Goal: Information Seeking & Learning: Find specific fact

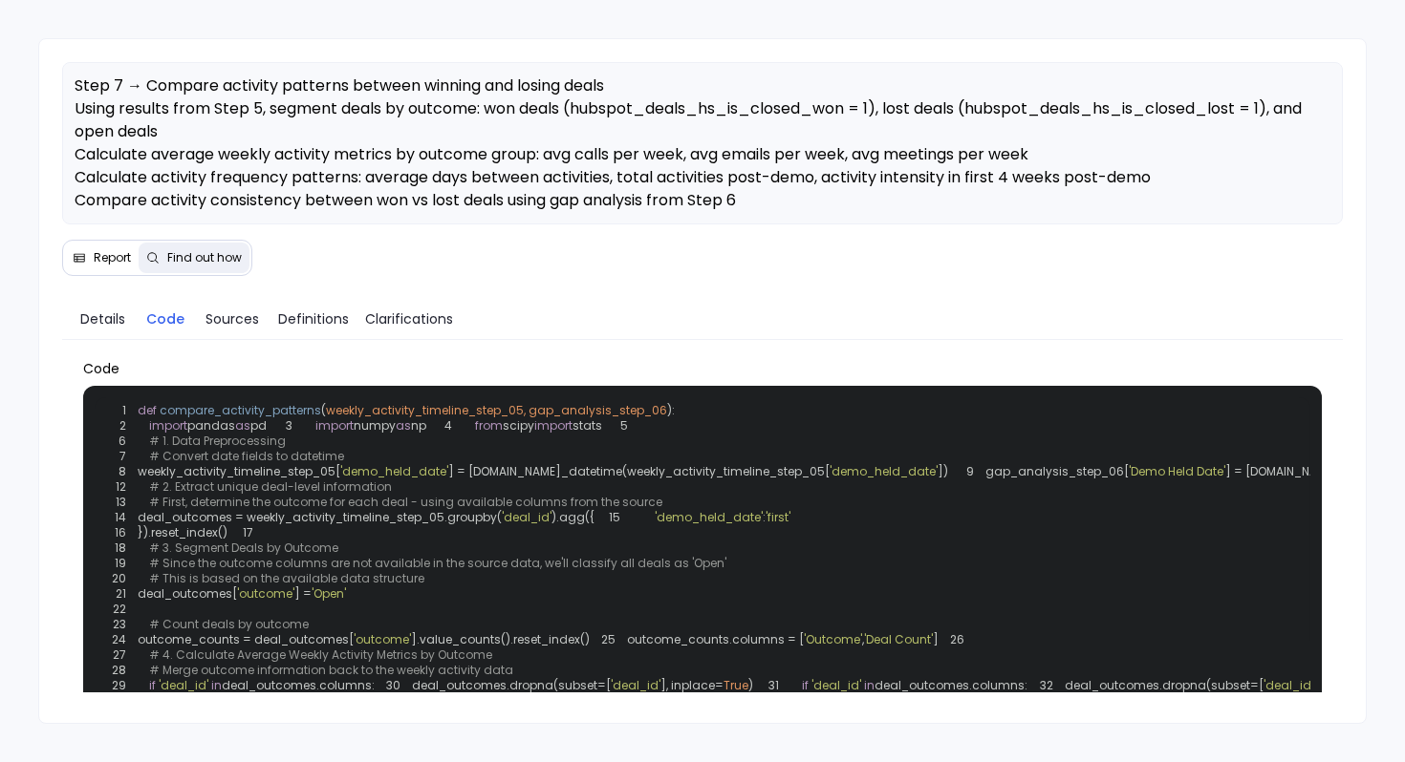
scroll to position [342, 0]
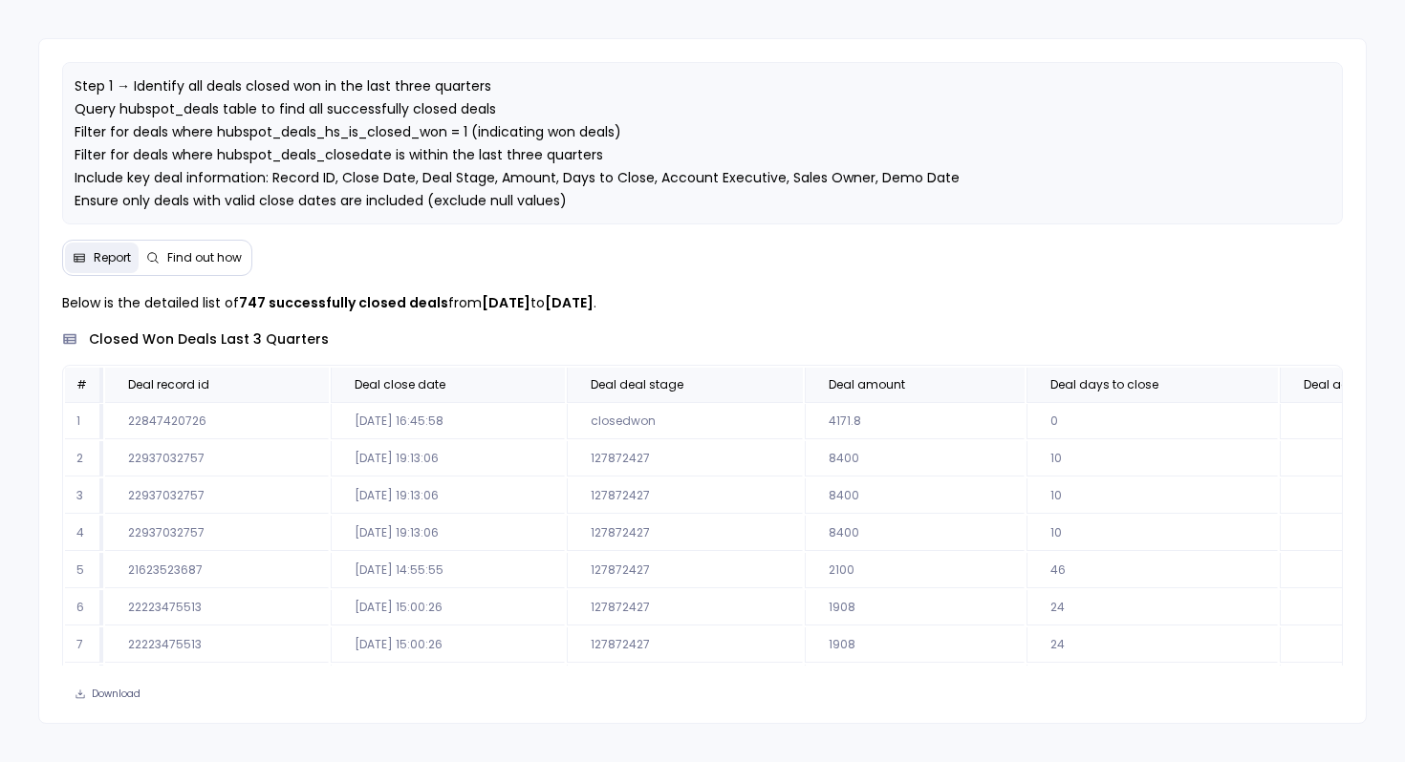
click at [194, 260] on span "Find out how" at bounding box center [204, 257] width 75 height 15
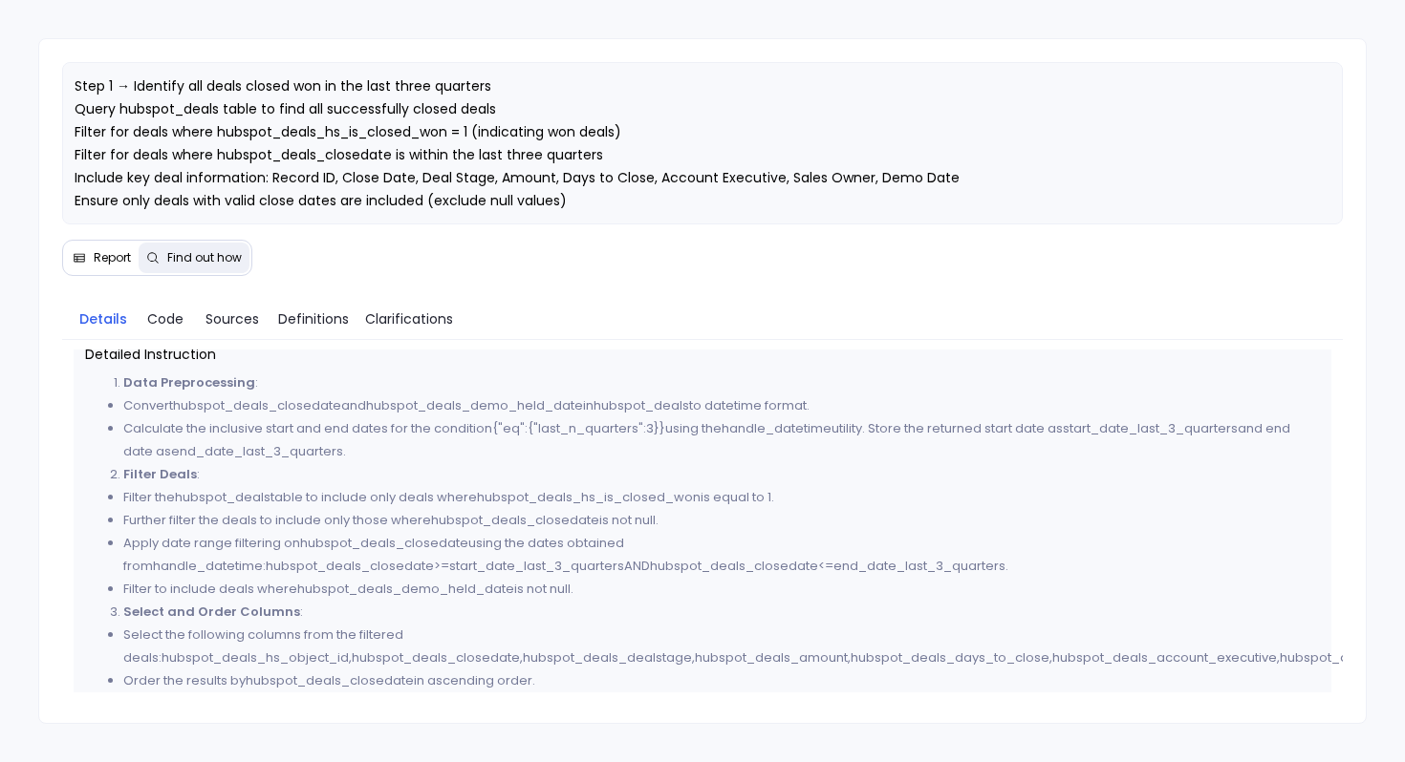
scroll to position [28, 0]
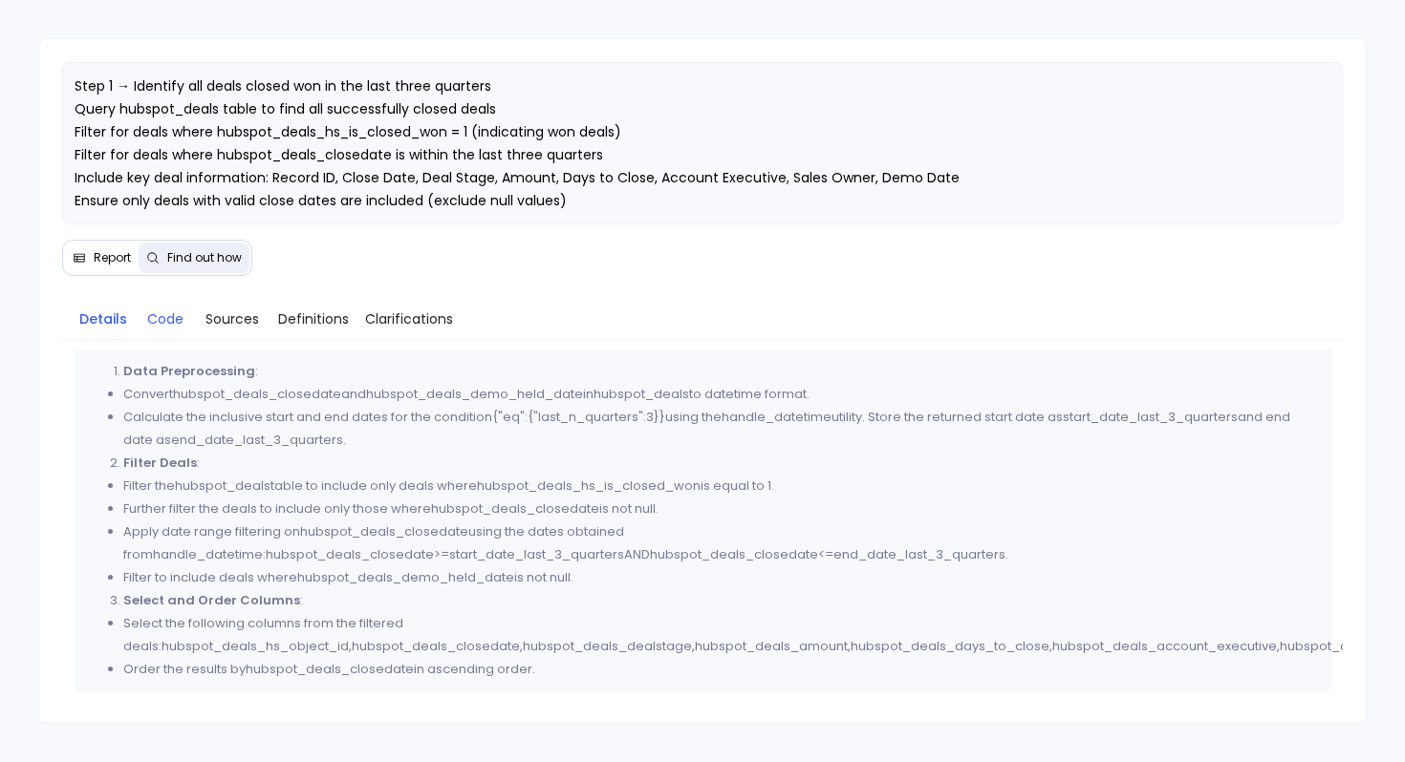
click at [172, 328] on span "Code" at bounding box center [165, 319] width 36 height 21
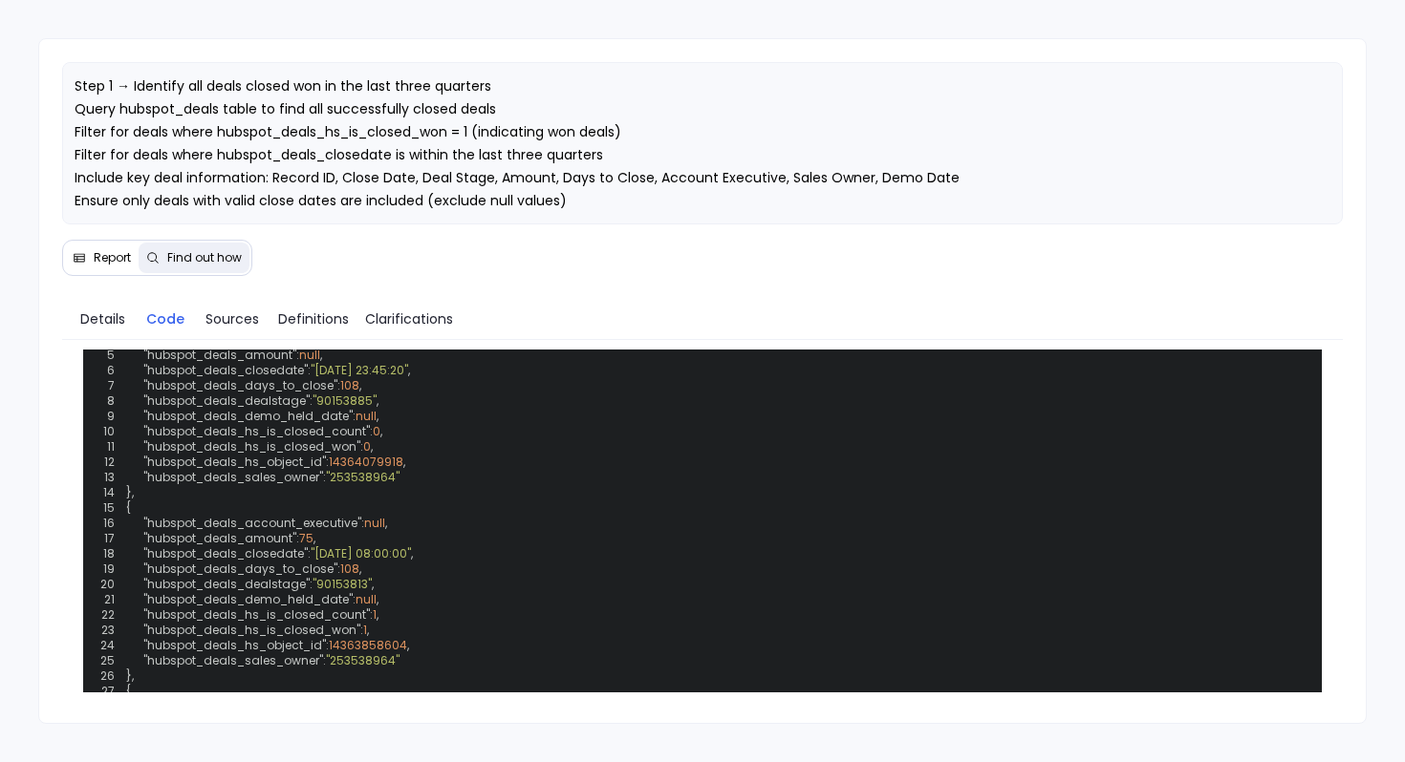
scroll to position [455, 0]
click at [100, 322] on span "Details" at bounding box center [102, 319] width 45 height 21
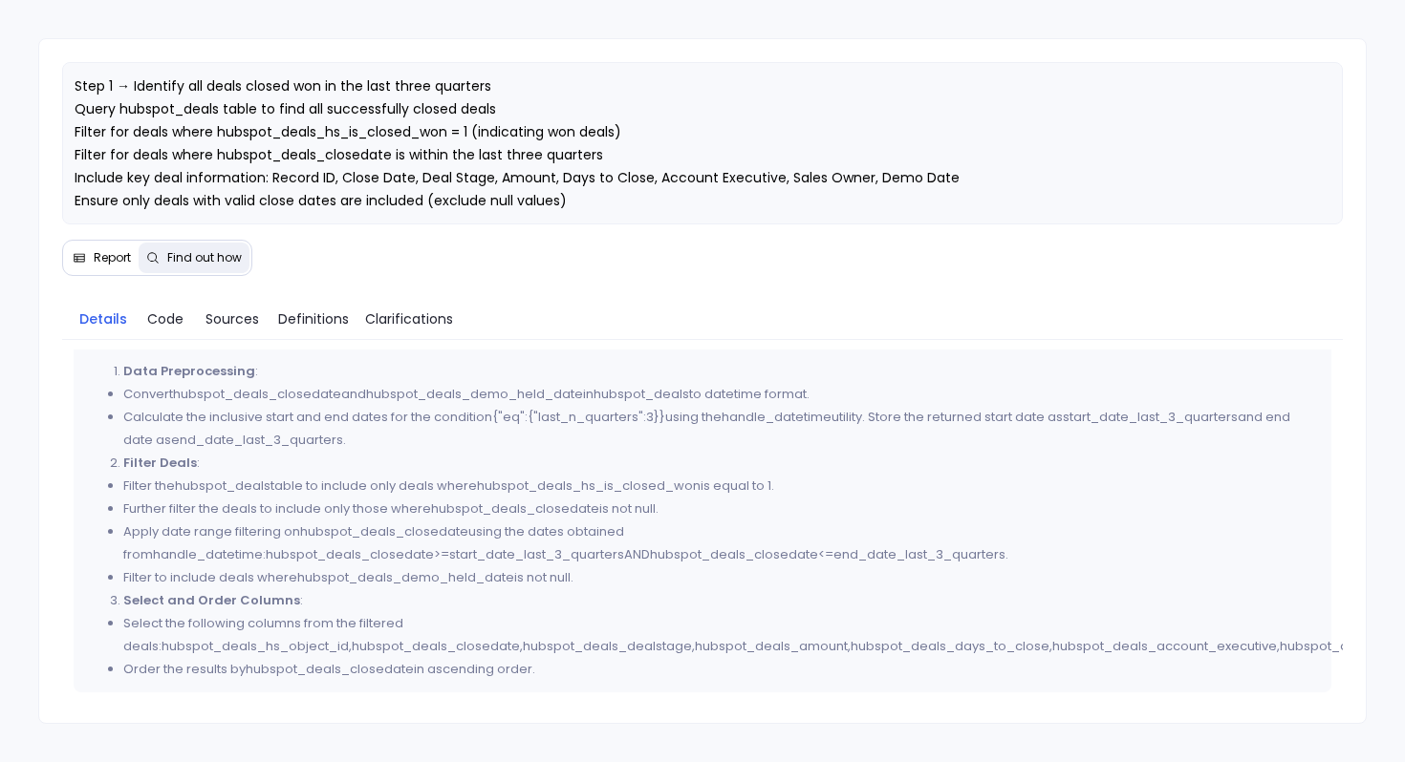
scroll to position [28, 0]
click at [106, 264] on span "Report" at bounding box center [112, 257] width 37 height 15
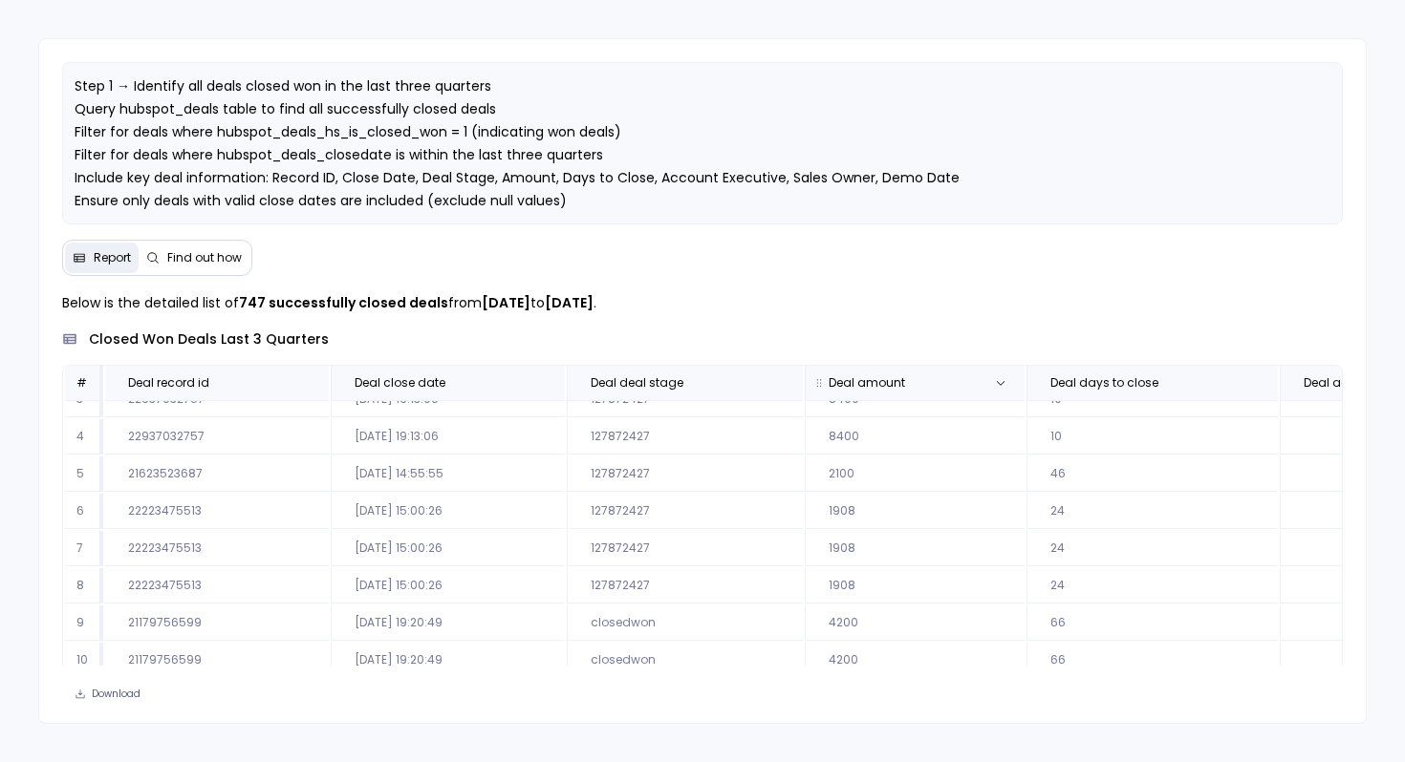
scroll to position [115, 0]
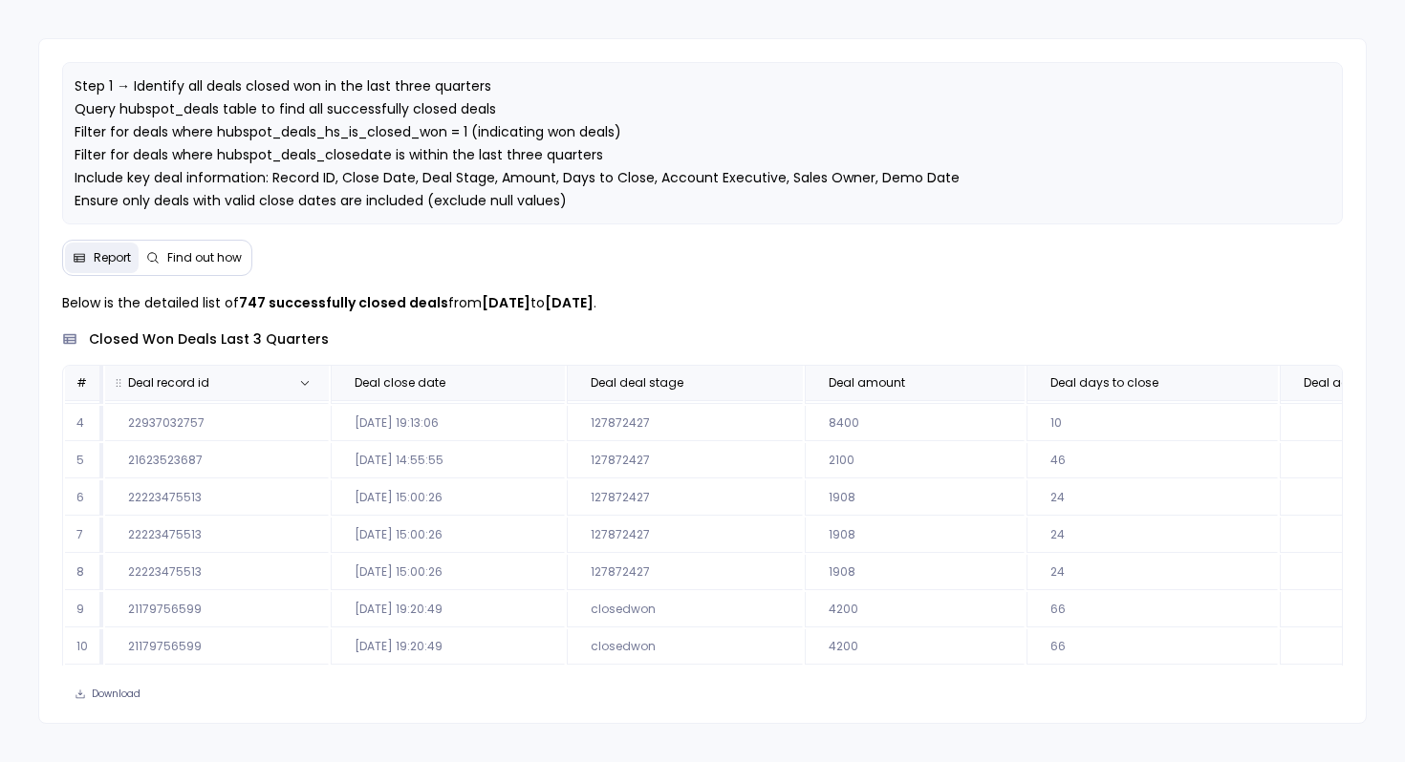
click at [248, 381] on span "Deal record id" at bounding box center [195, 383] width 165 height 15
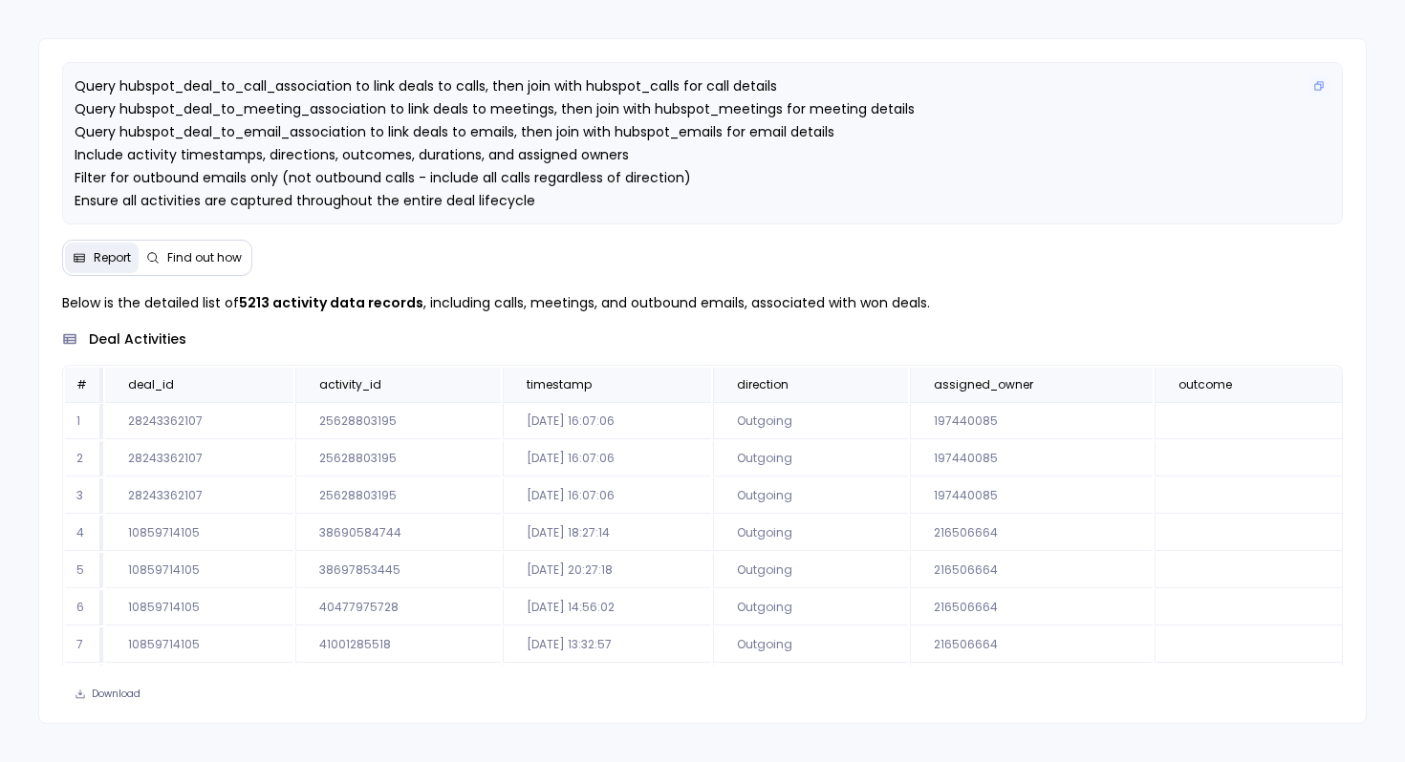
scroll to position [69, 0]
click at [207, 257] on span "Find out how" at bounding box center [204, 257] width 75 height 15
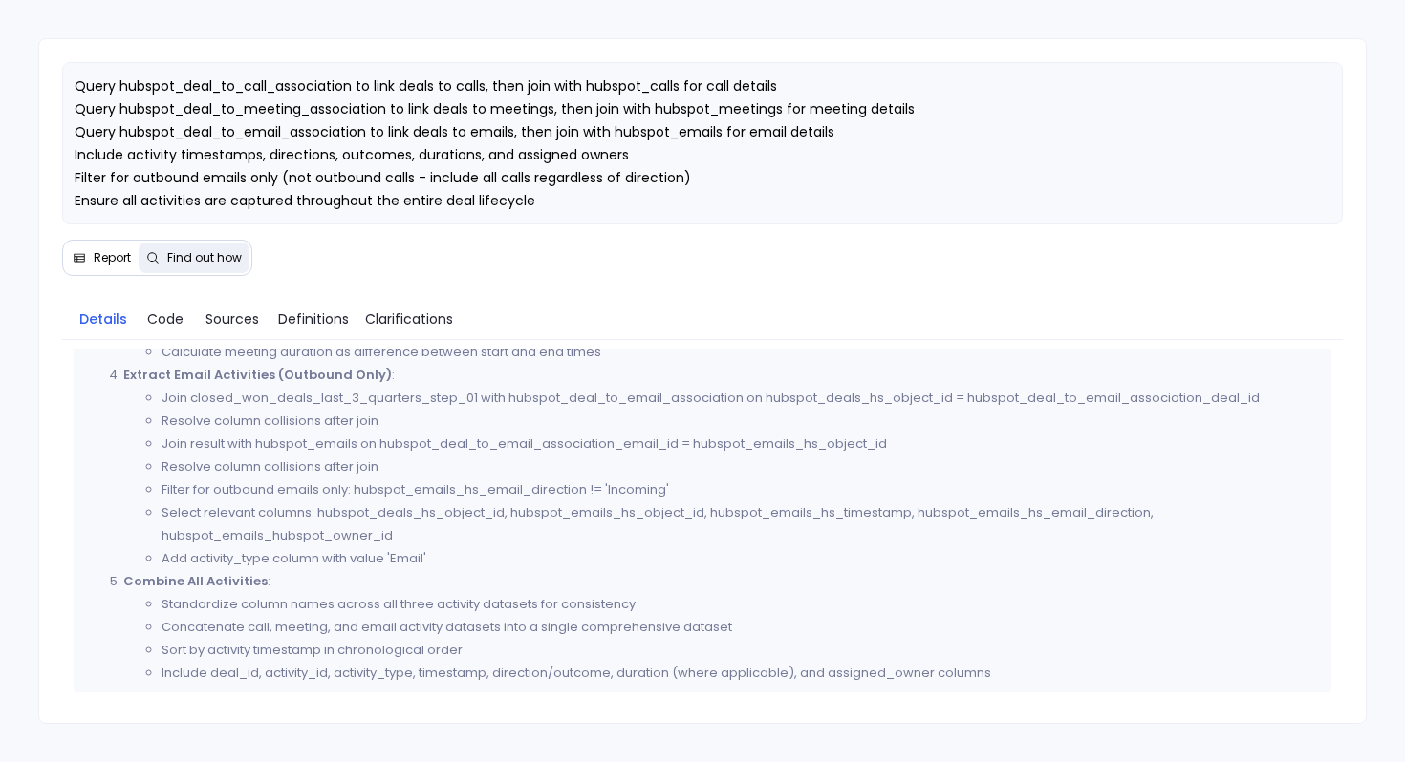
scroll to position [1209, 0]
click at [168, 318] on span "Code" at bounding box center [165, 319] width 36 height 21
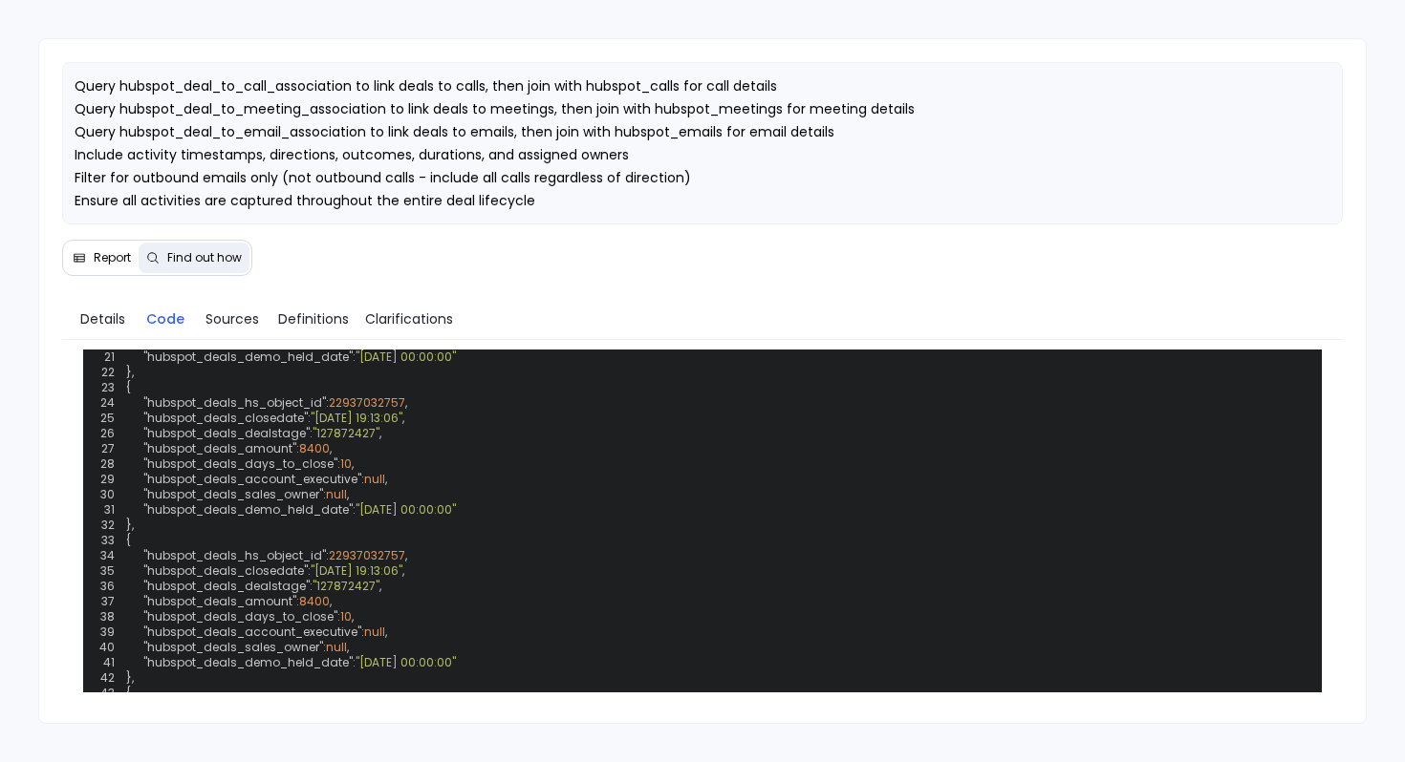
scroll to position [784, 0]
click at [95, 262] on span "Report" at bounding box center [112, 257] width 37 height 15
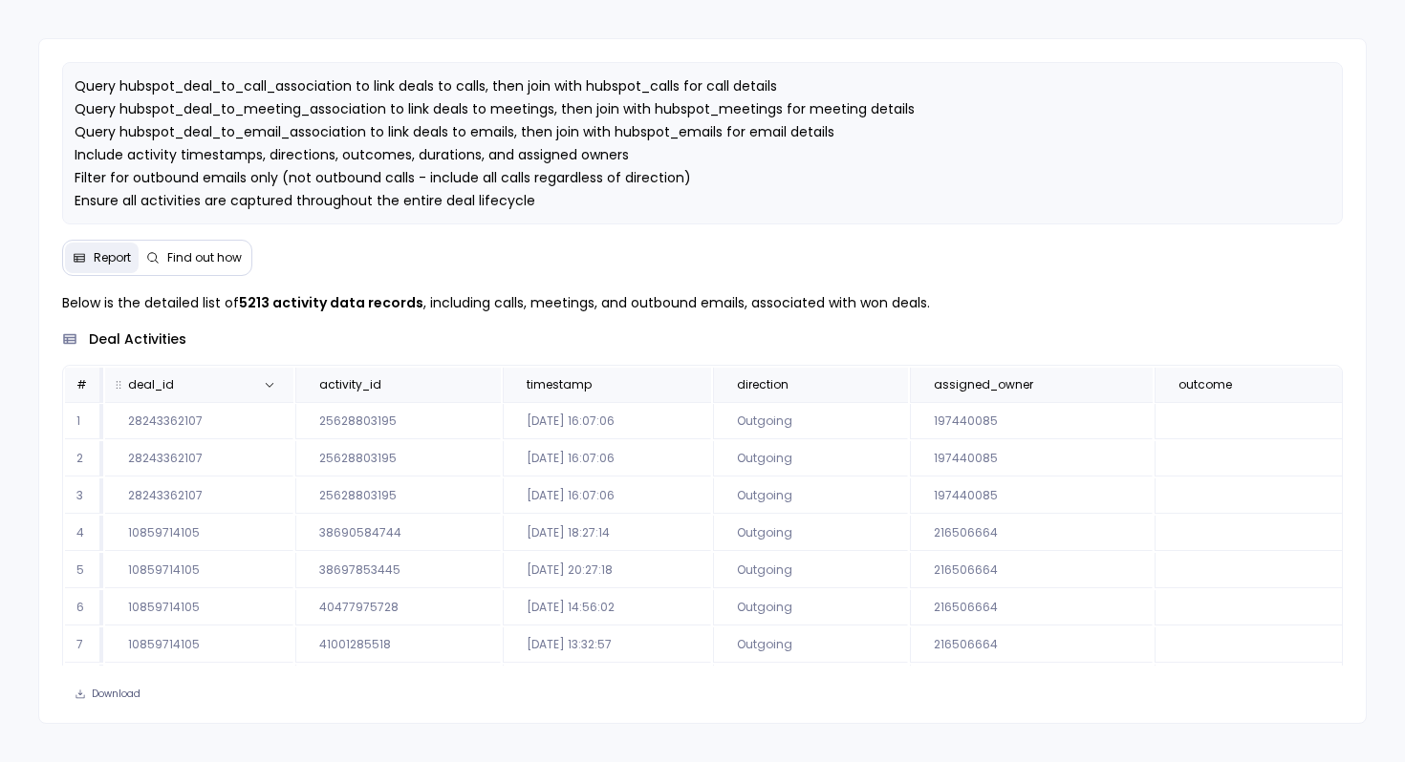
click at [237, 381] on span "deal_id" at bounding box center [178, 384] width 130 height 15
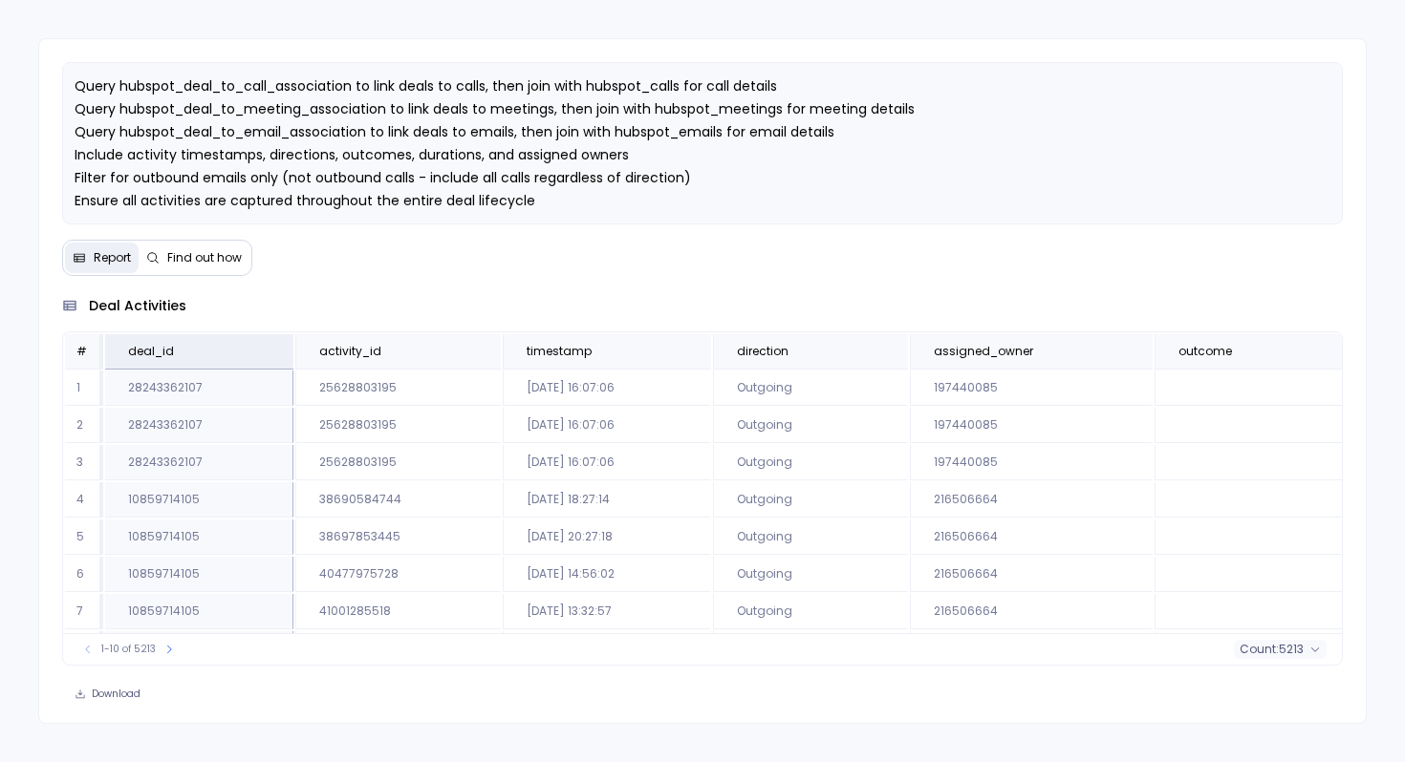
click at [844, 462] on td "Outgoing" at bounding box center [810, 462] width 195 height 35
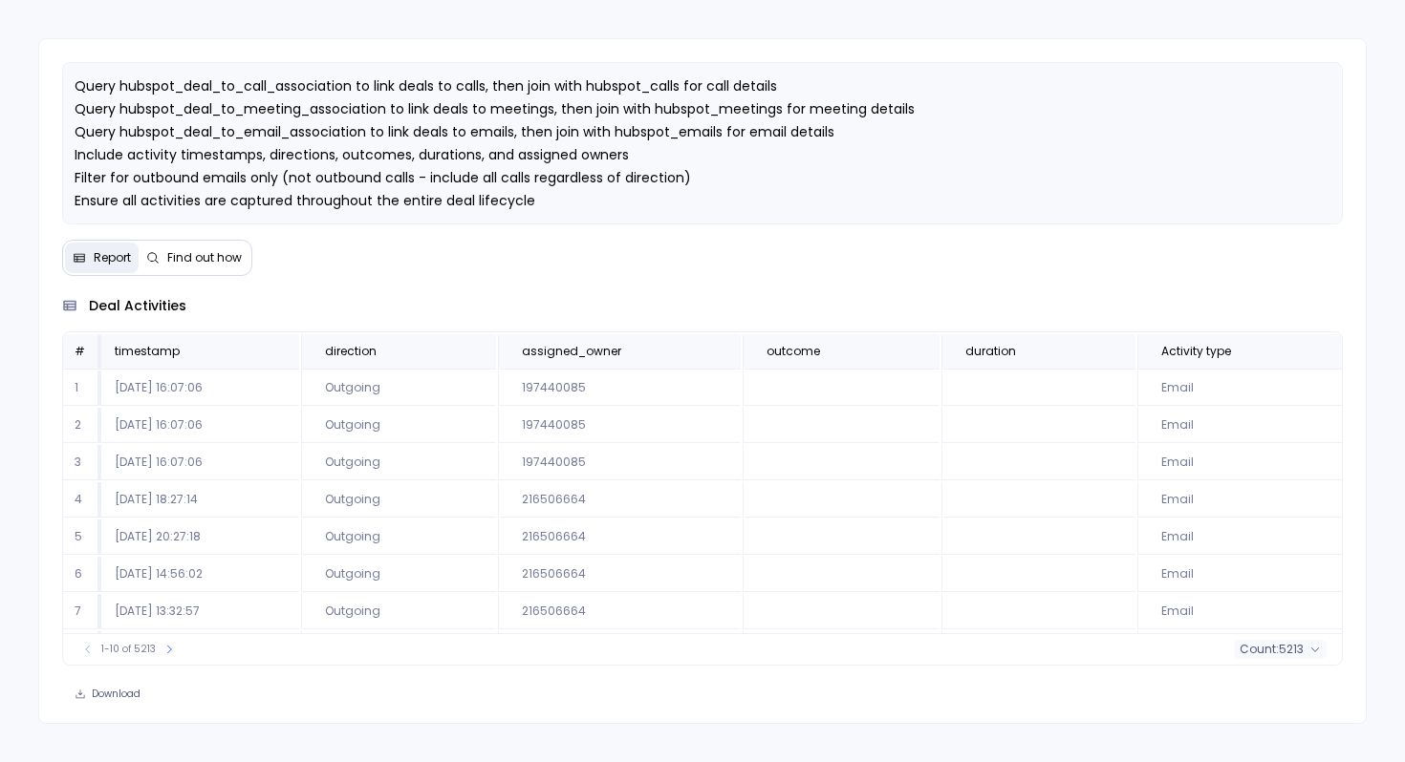
scroll to position [0, 419]
click at [1313, 355] on icon at bounding box center [1318, 351] width 11 height 11
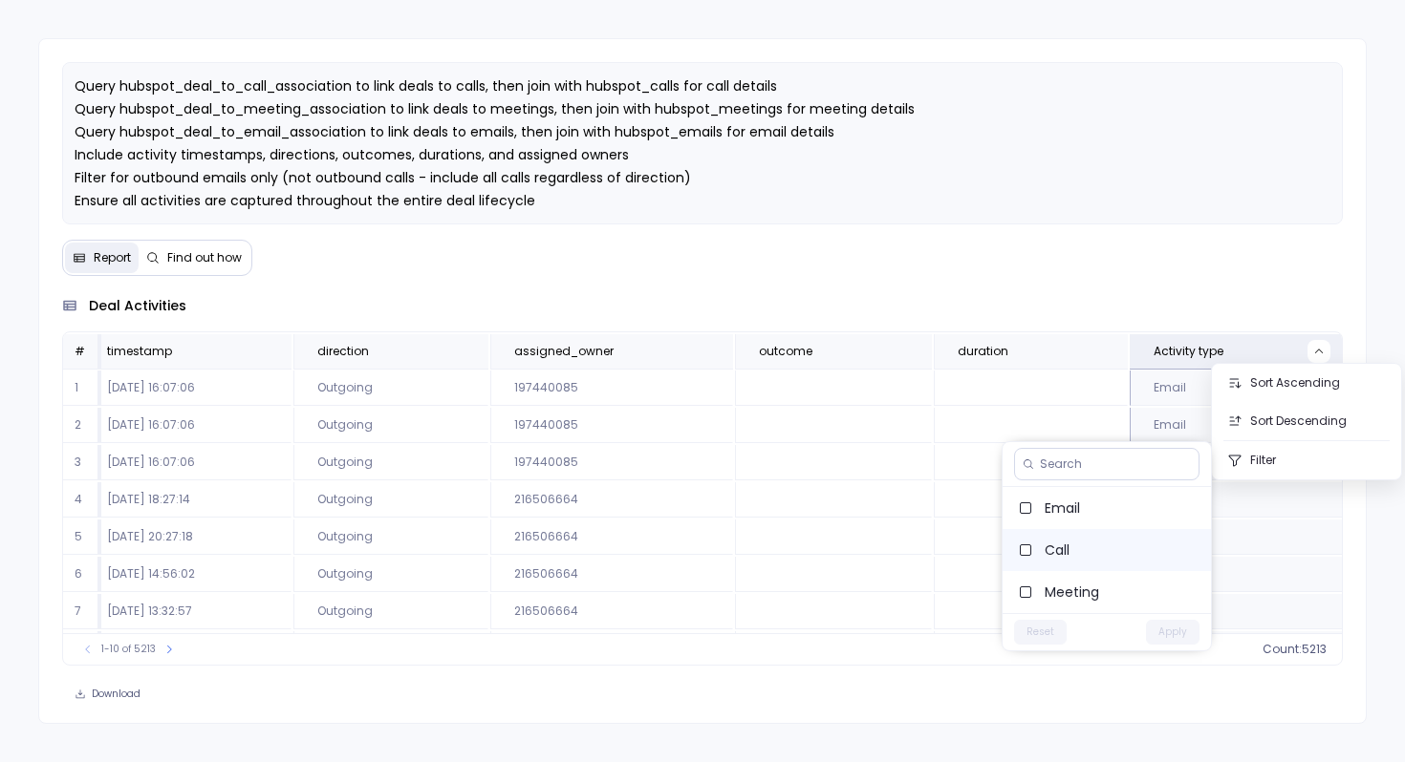
click at [1109, 547] on span "Call" at bounding box center [1119, 550] width 151 height 19
click at [1133, 556] on span "Call" at bounding box center [1119, 550] width 151 height 19
click at [1171, 288] on div "Step 2 → Extract all activity data (calls, meetings, outbound emails) associate…" at bounding box center [702, 381] width 1328 height 686
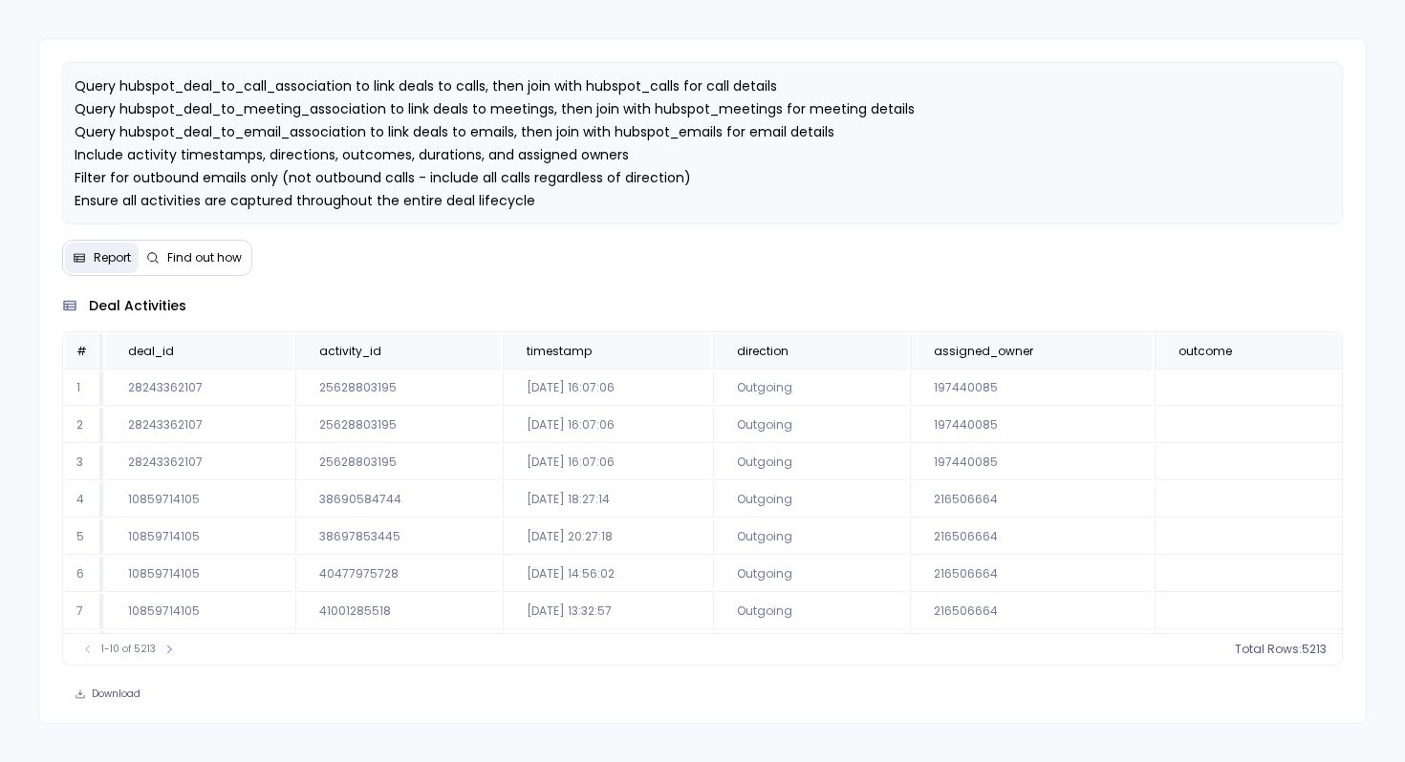
scroll to position [0, 0]
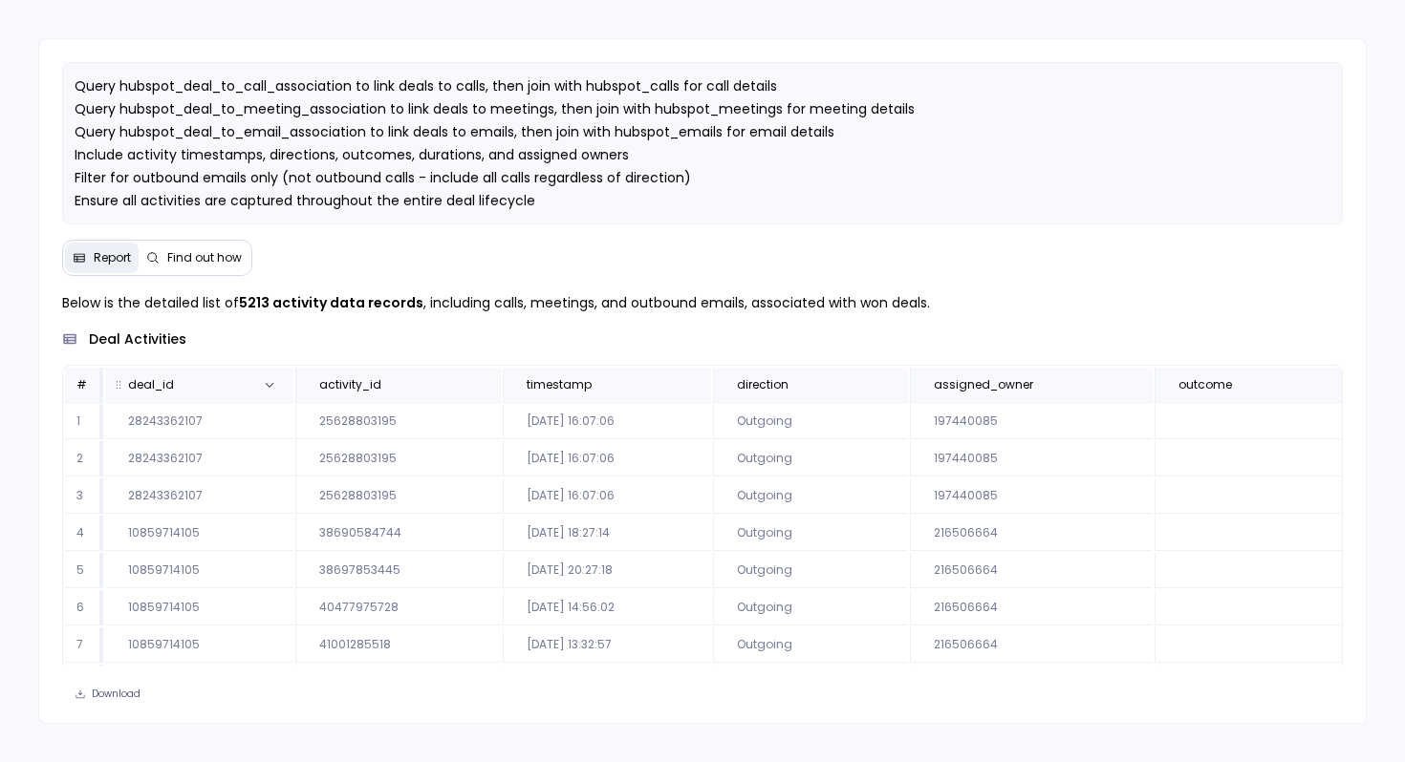
click at [206, 377] on span "deal_id" at bounding box center [178, 384] width 130 height 15
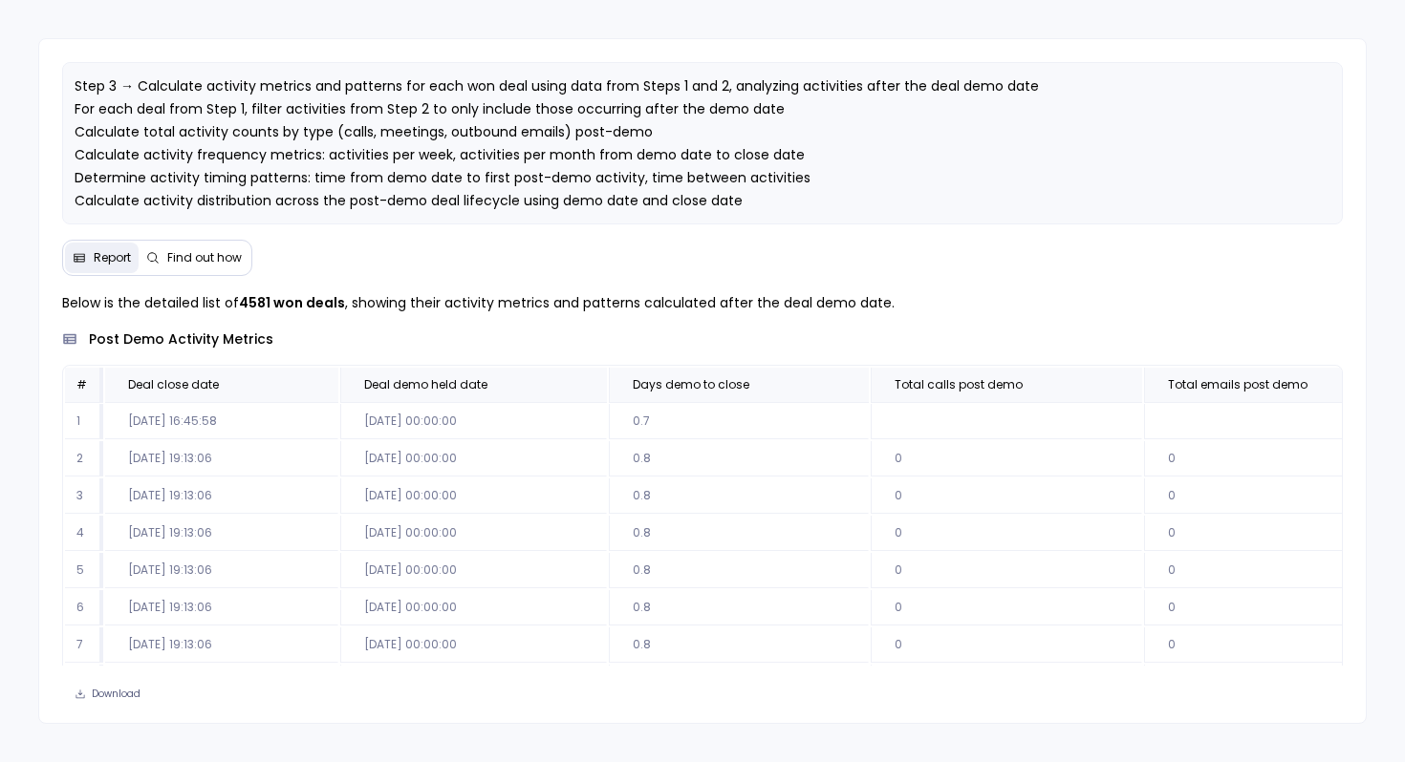
click at [202, 264] on span "Find out how" at bounding box center [204, 257] width 75 height 15
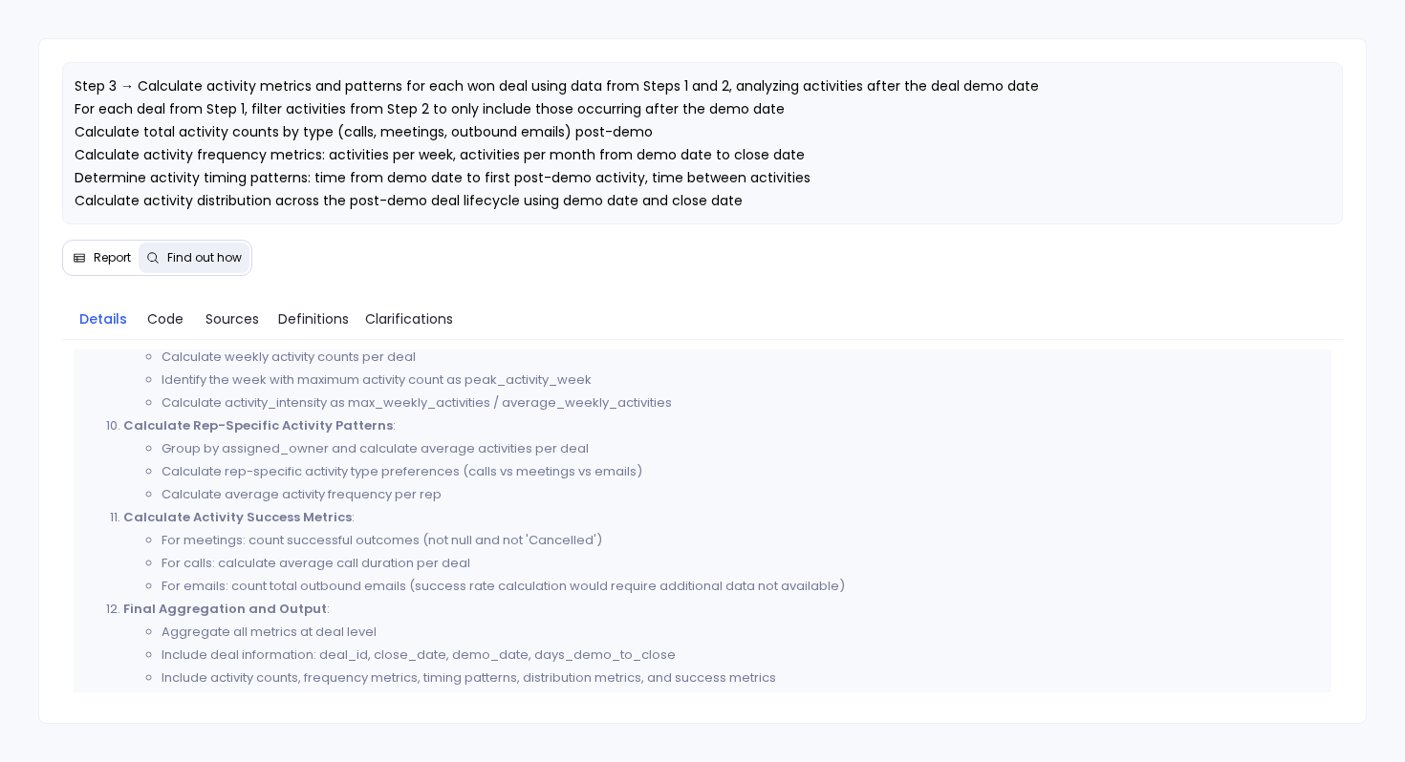
scroll to position [1140, 0]
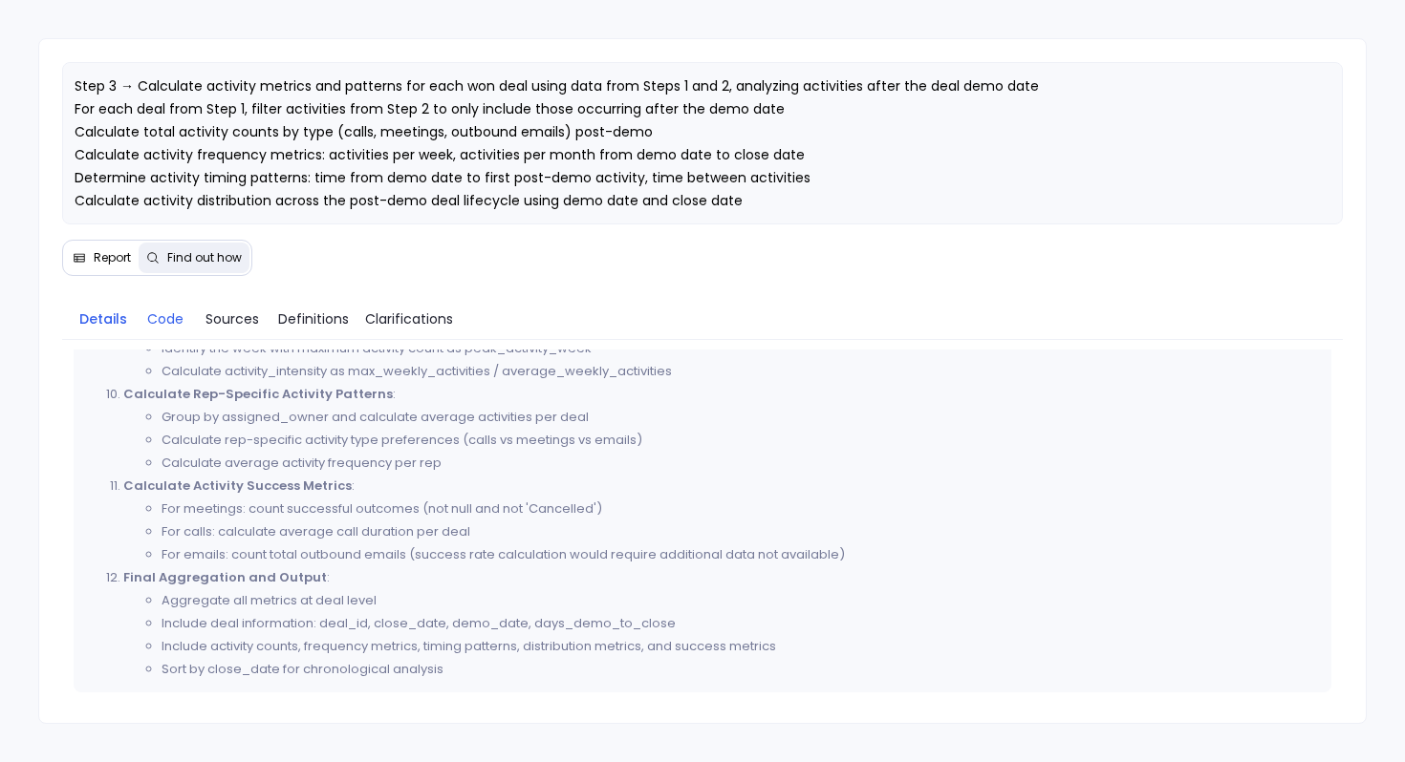
click at [174, 324] on span "Code" at bounding box center [165, 319] width 36 height 21
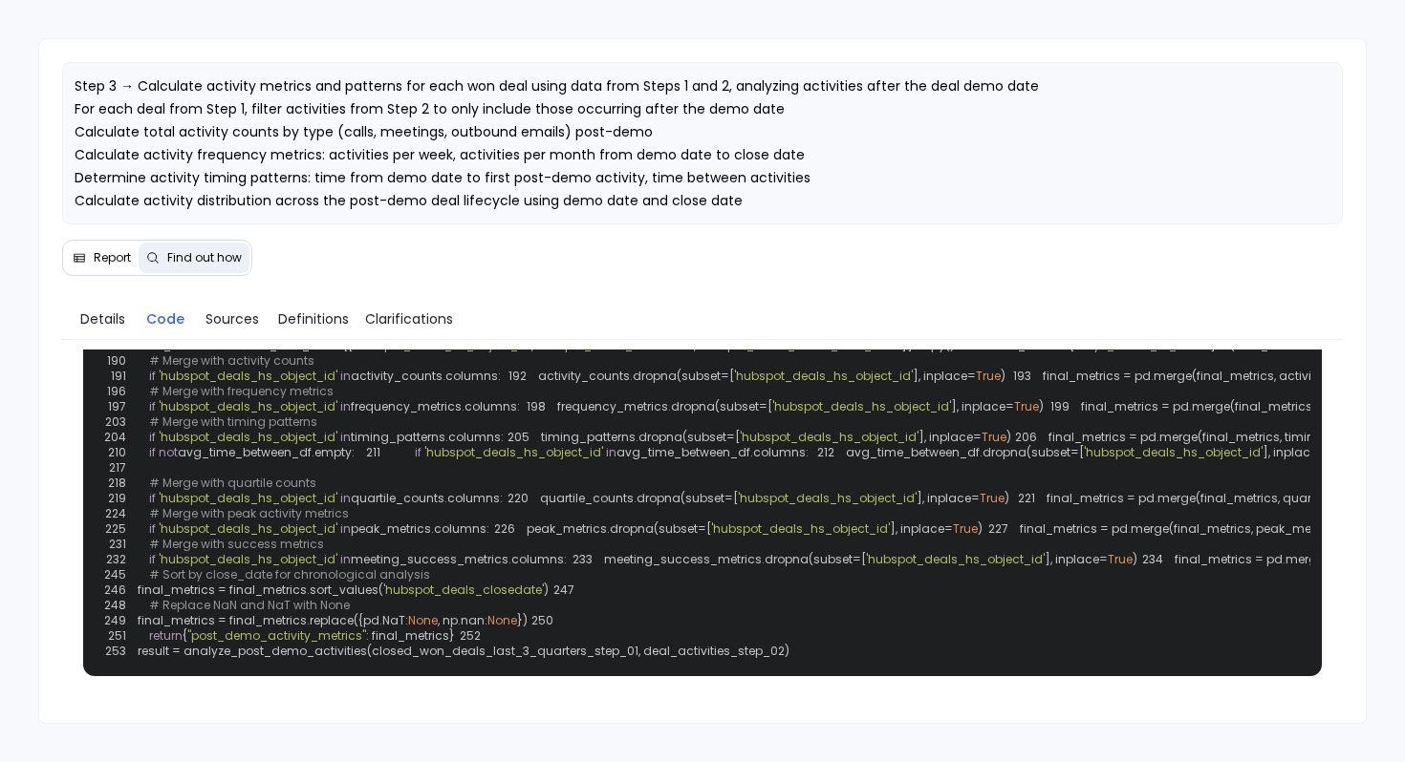
scroll to position [1778, 0]
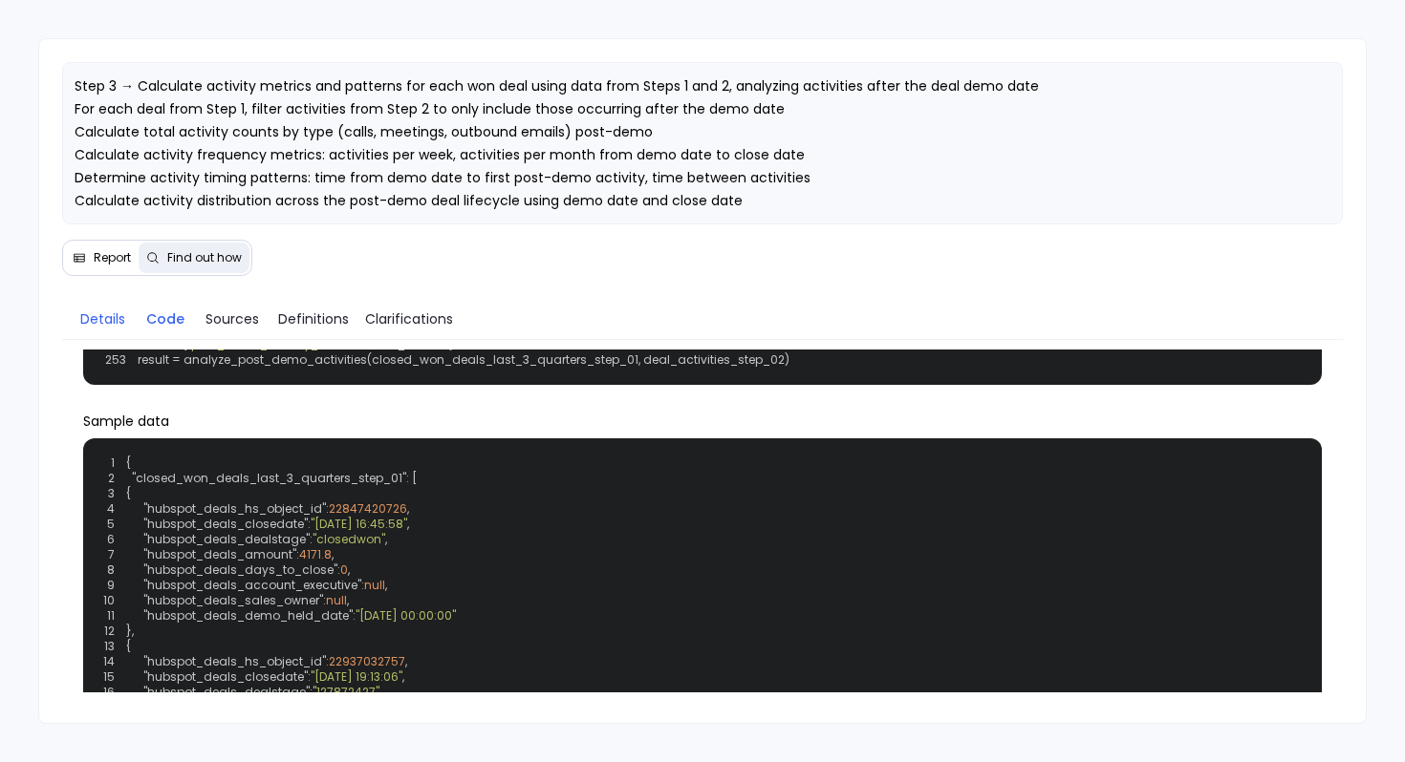
click at [91, 316] on span "Details" at bounding box center [102, 319] width 45 height 21
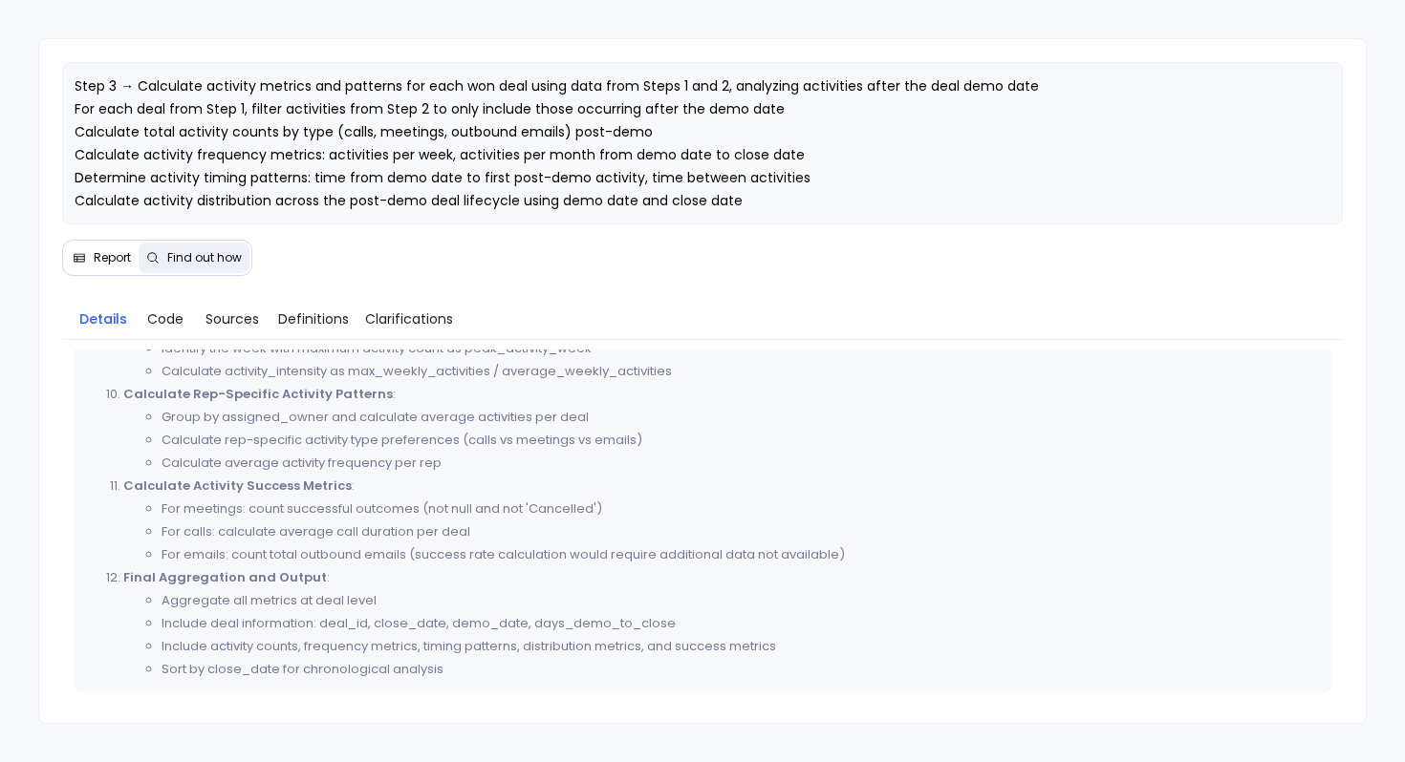
click at [94, 250] on span "Report" at bounding box center [112, 257] width 37 height 15
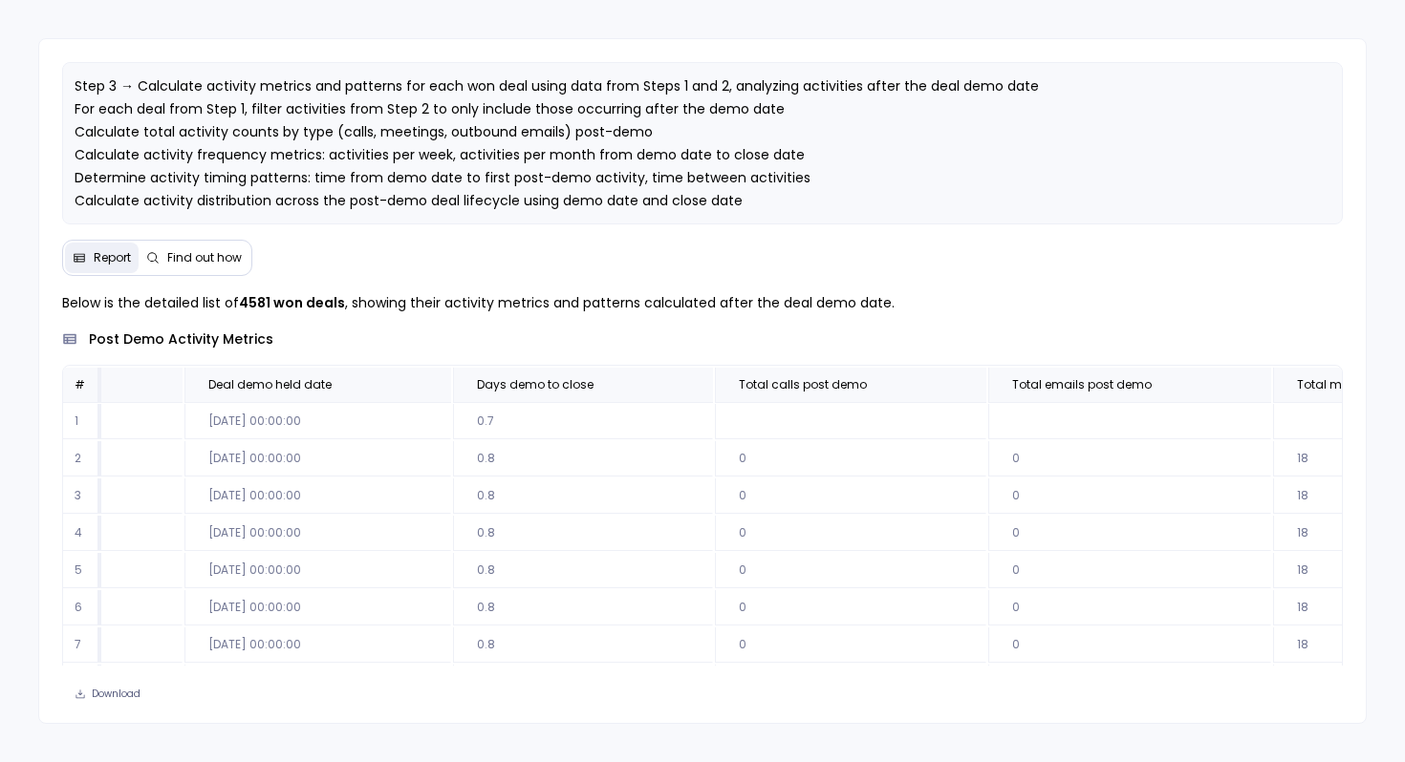
scroll to position [0, 0]
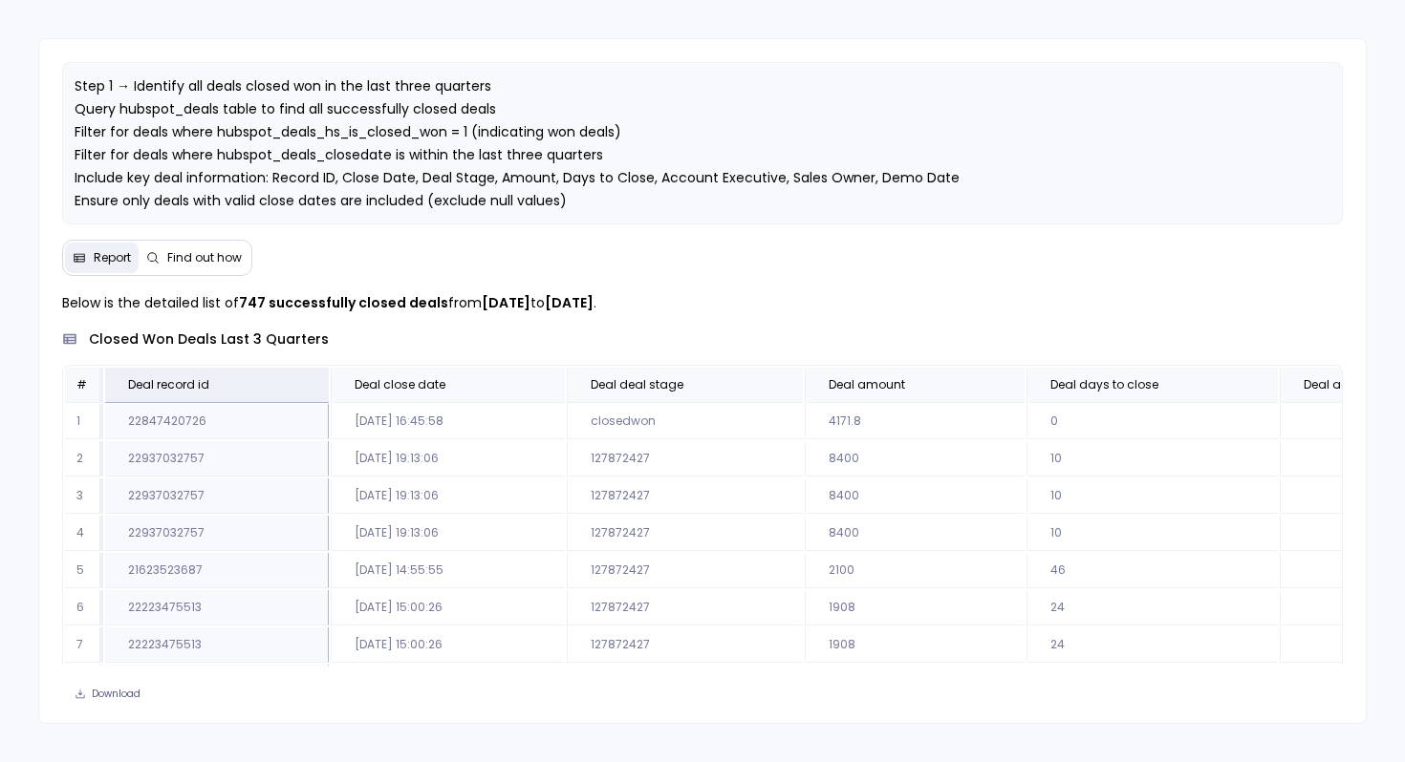
scroll to position [115, 0]
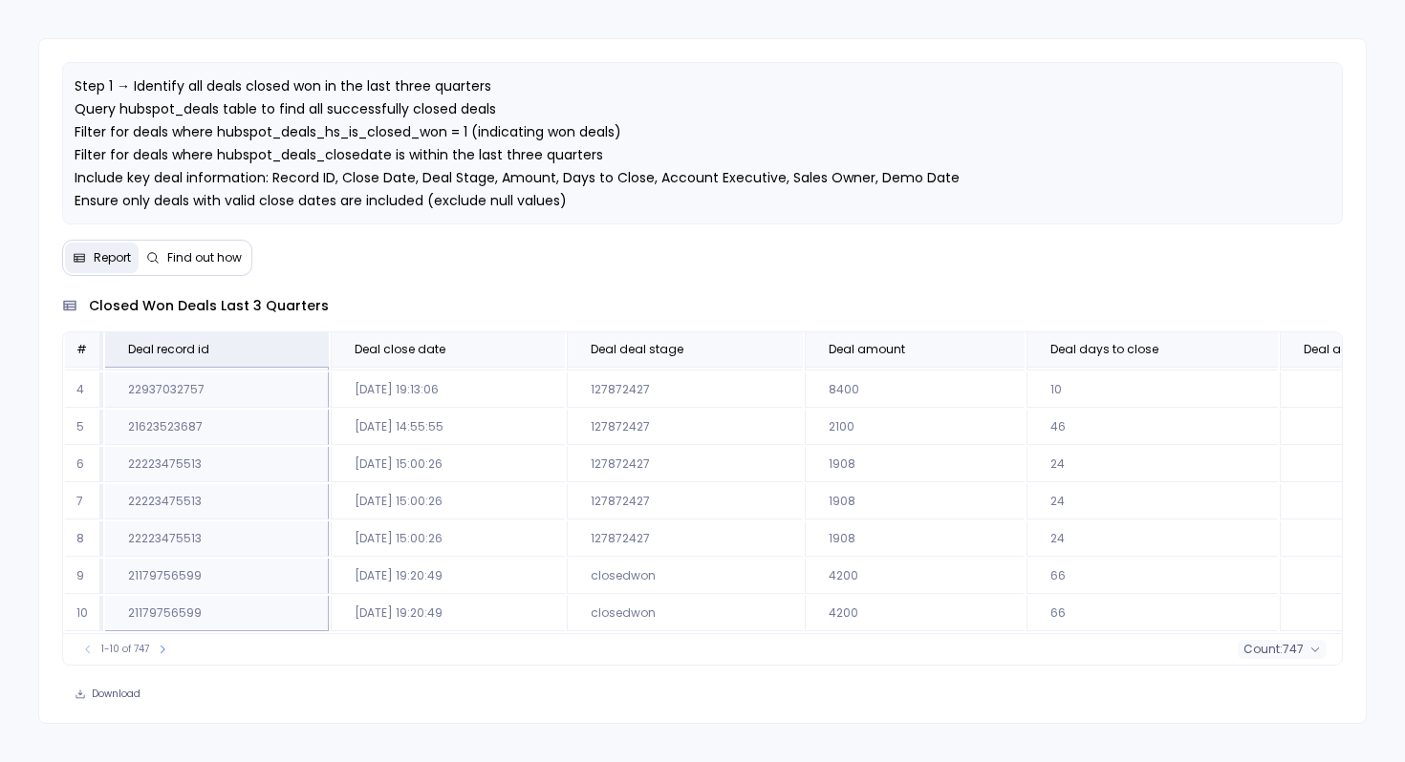
click at [498, 431] on td "2024-10-07 14:55:55" at bounding box center [448, 427] width 234 height 35
click at [299, 350] on icon at bounding box center [304, 349] width 11 height 11
click at [317, 415] on button "Sort Descending" at bounding box center [302, 419] width 189 height 38
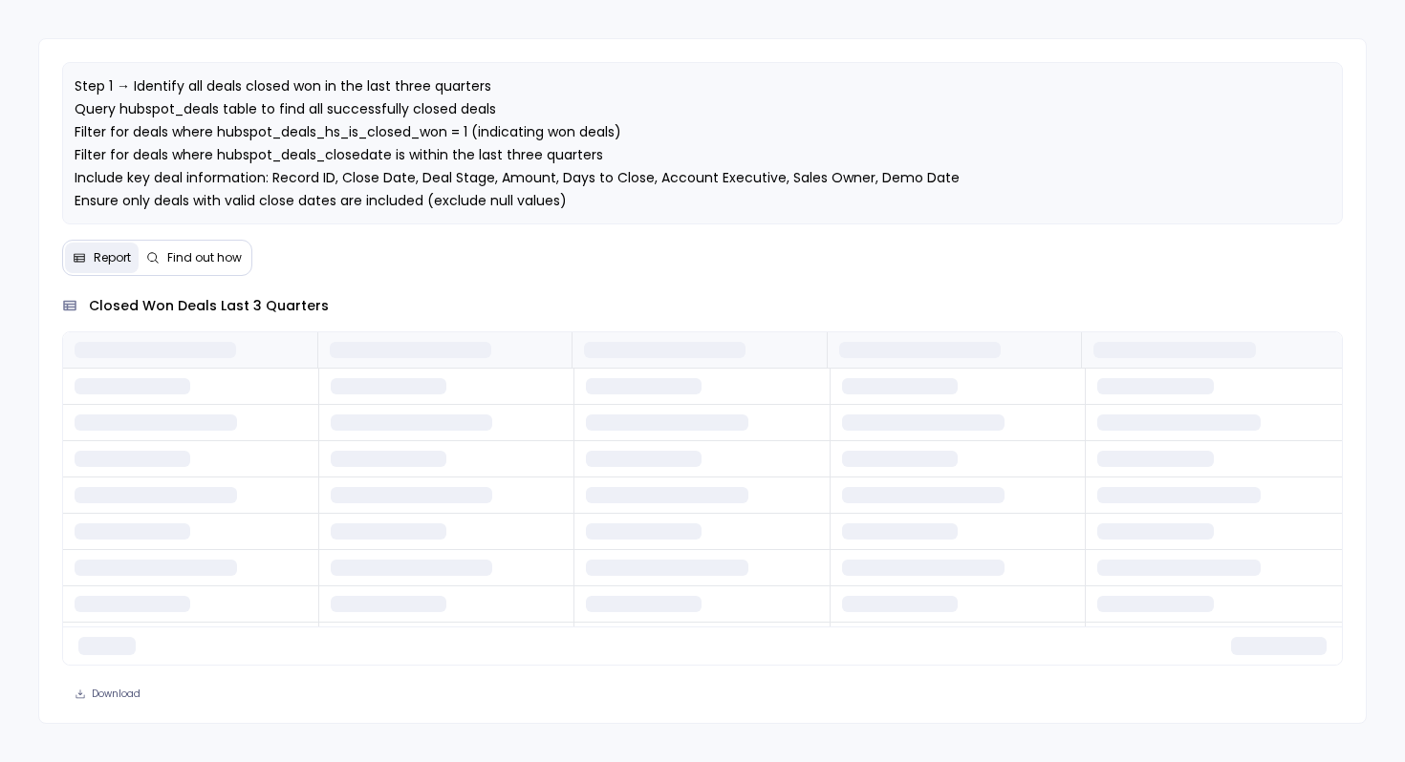
scroll to position [0, 0]
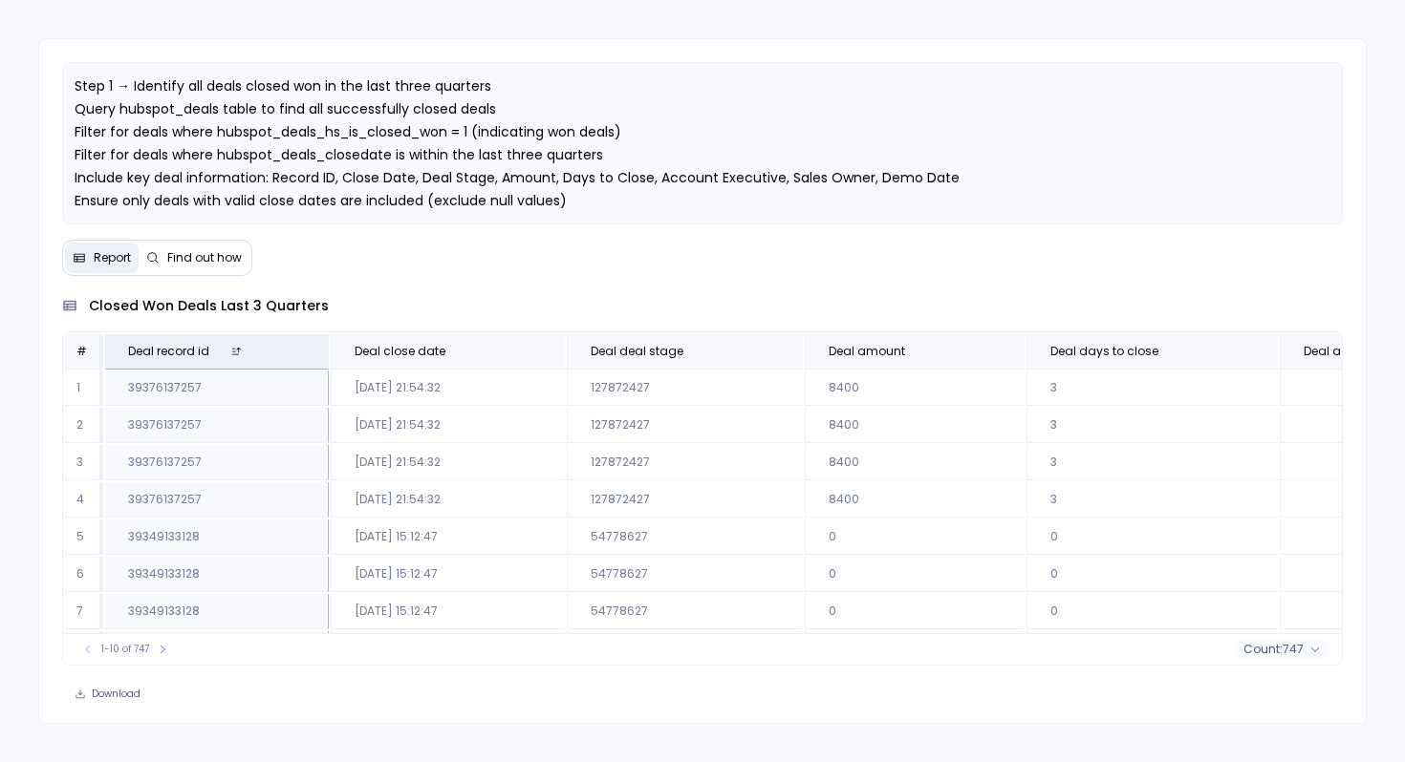
click at [191, 252] on span "Find out how" at bounding box center [204, 257] width 75 height 15
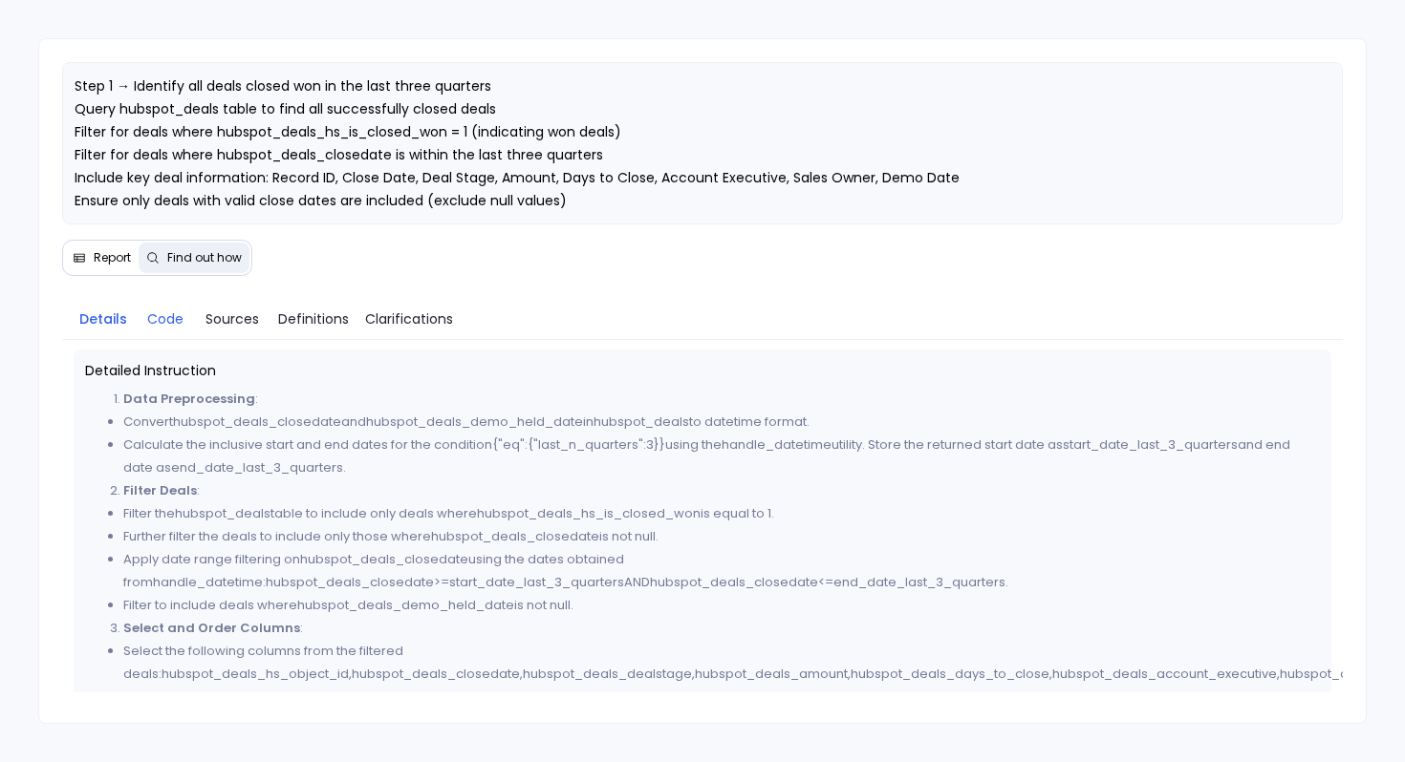
click at [165, 317] on span "Code" at bounding box center [165, 319] width 36 height 21
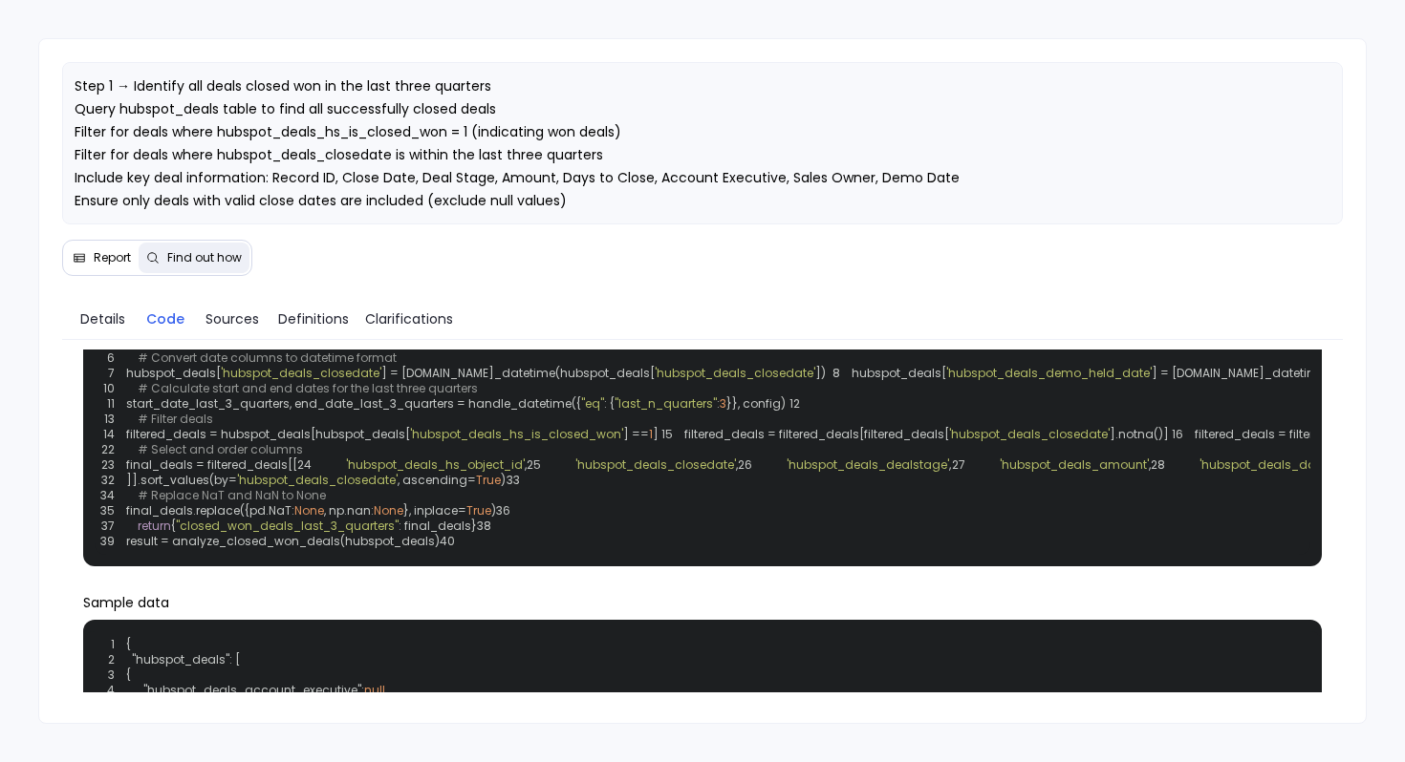
scroll to position [99, 0]
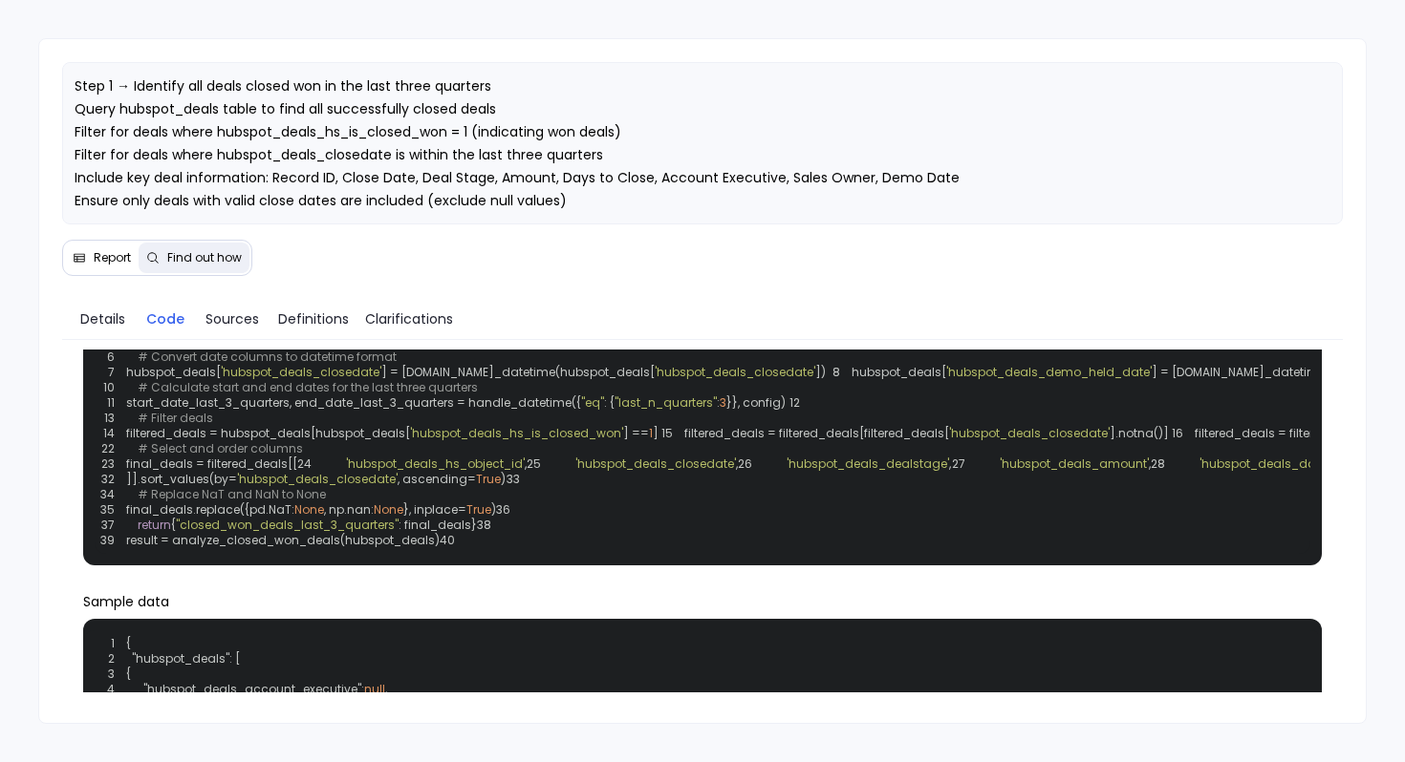
click at [98, 268] on button "Report" at bounding box center [102, 258] width 74 height 31
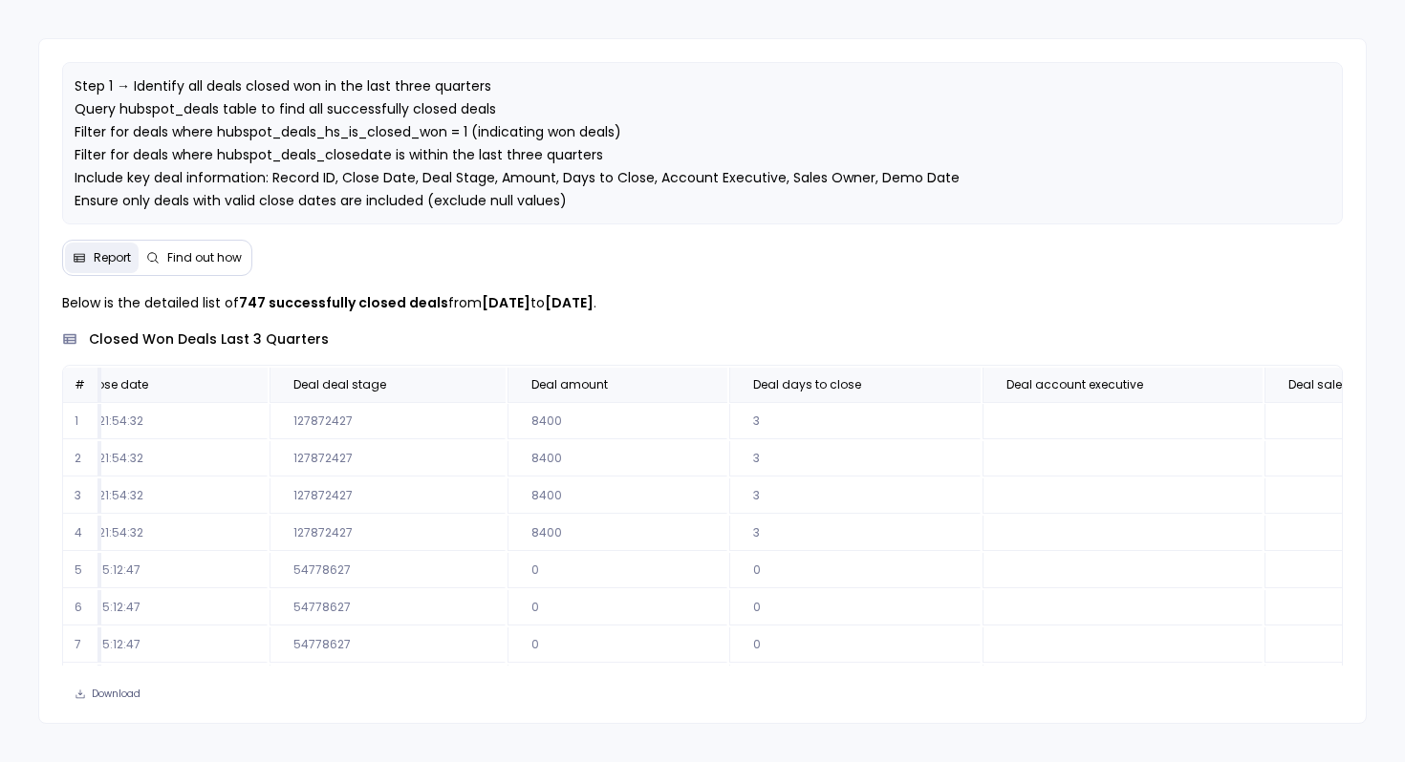
scroll to position [0, 0]
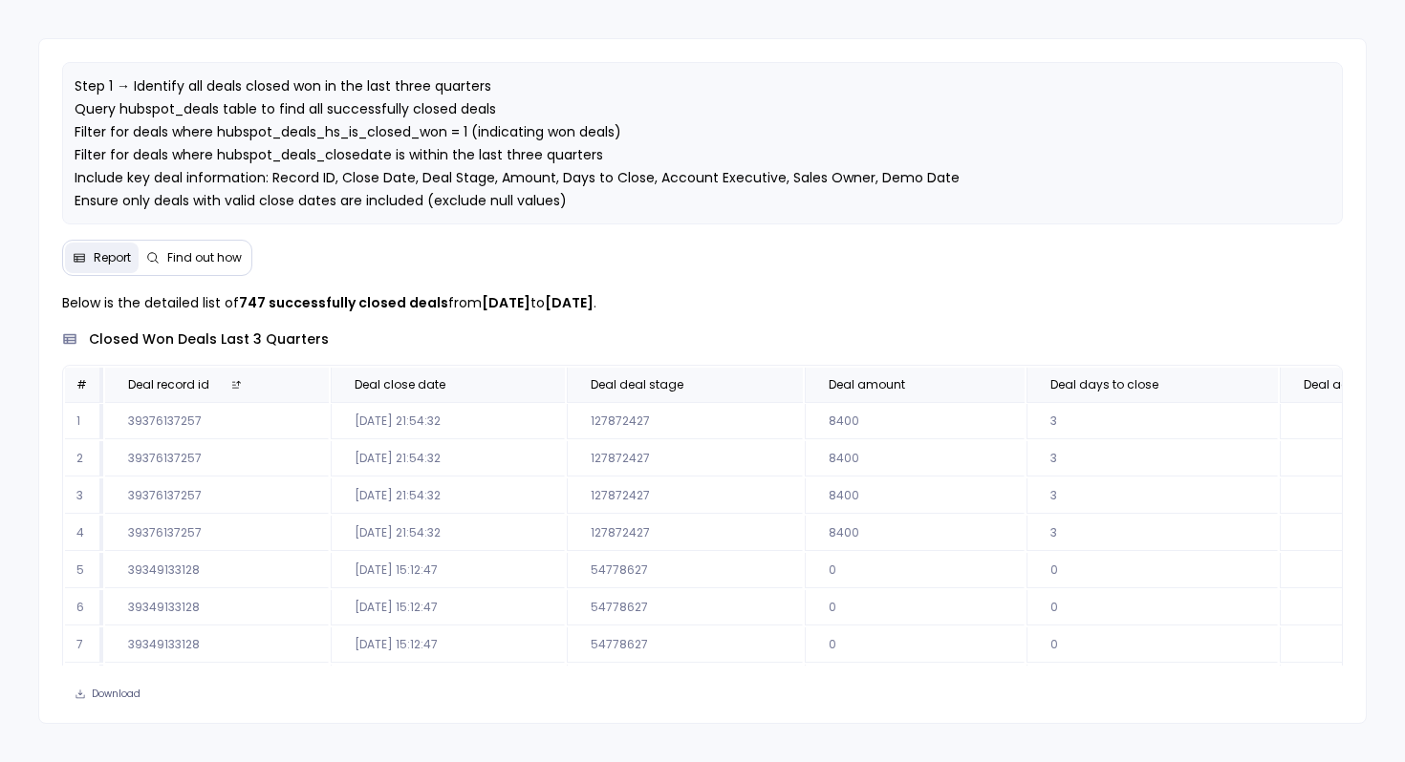
click at [210, 261] on span "Find out how" at bounding box center [204, 257] width 75 height 15
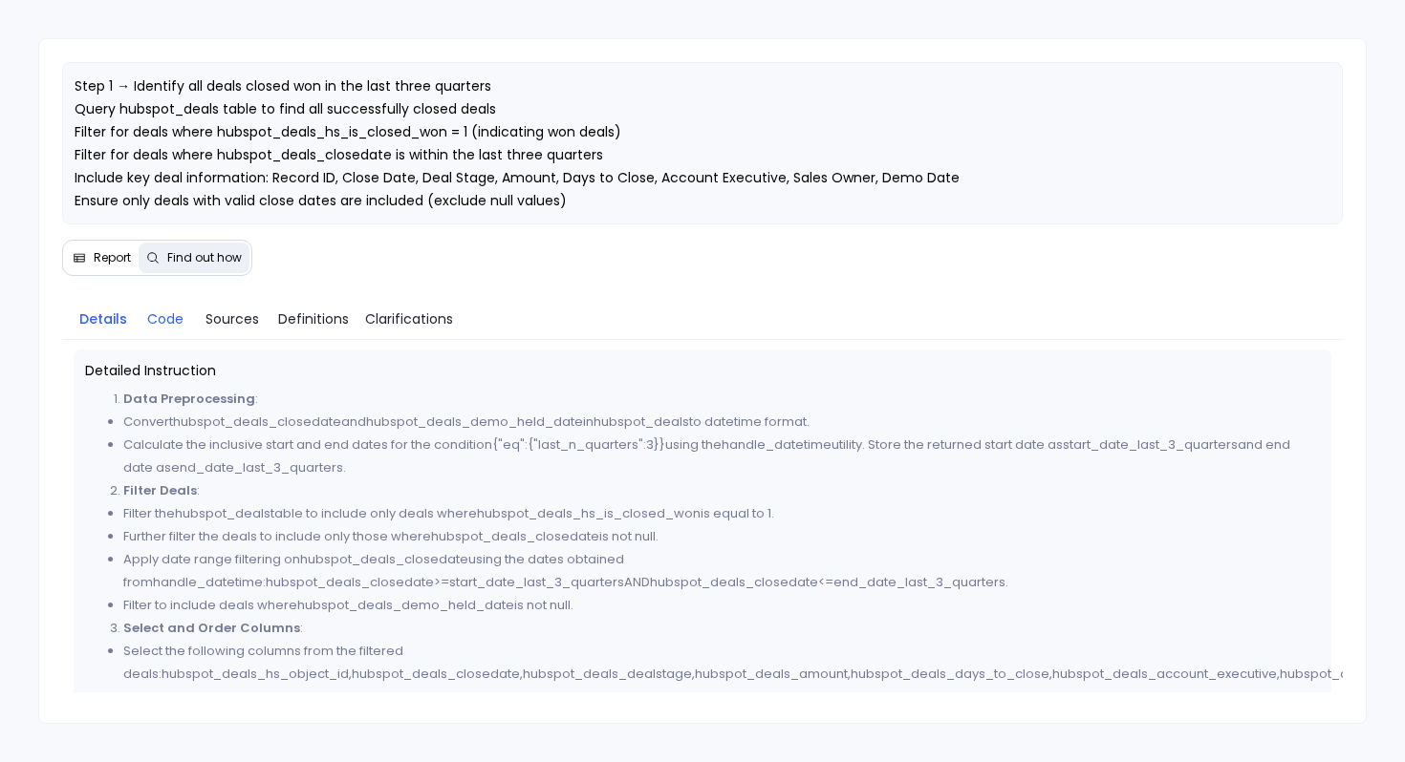
click at [174, 326] on span "Code" at bounding box center [165, 319] width 36 height 21
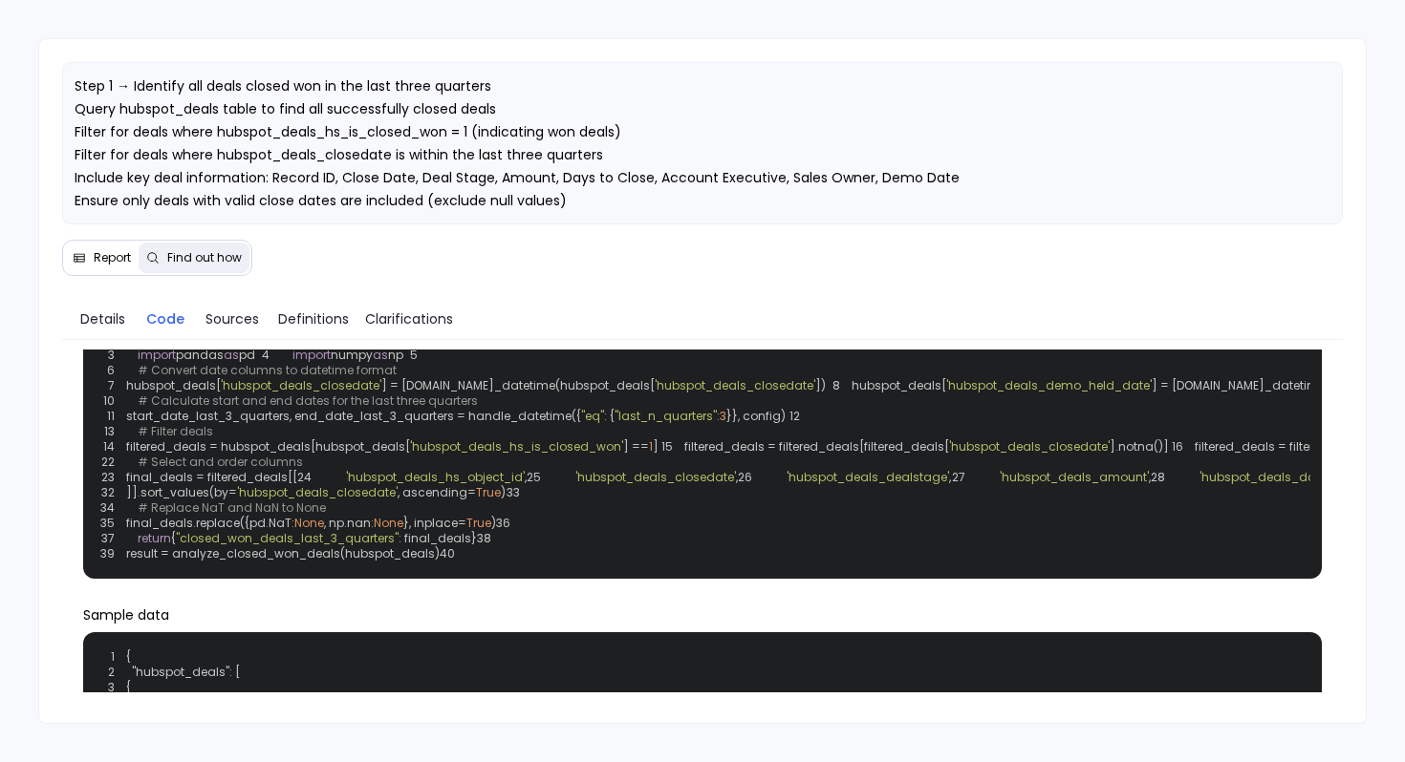
scroll to position [87, 0]
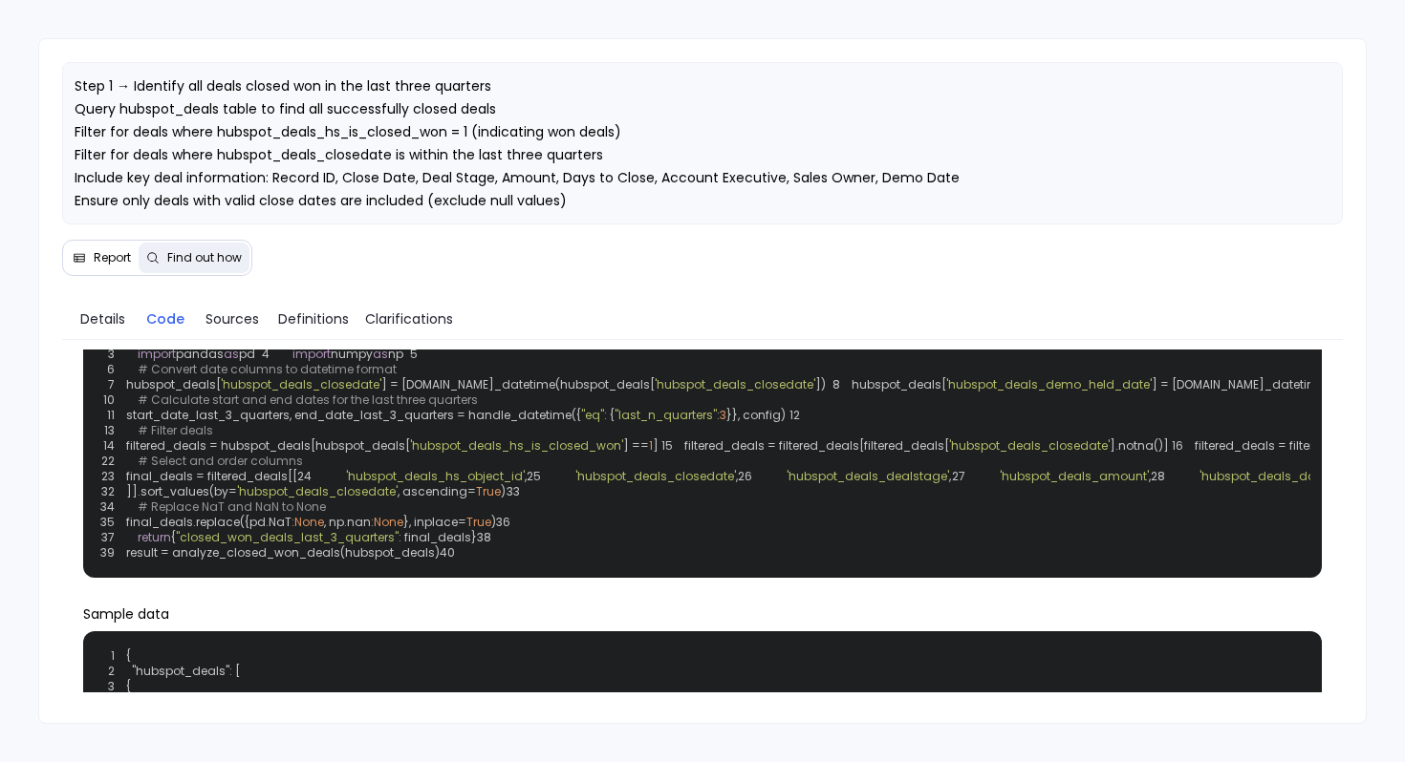
click at [110, 267] on button "Report" at bounding box center [102, 258] width 74 height 31
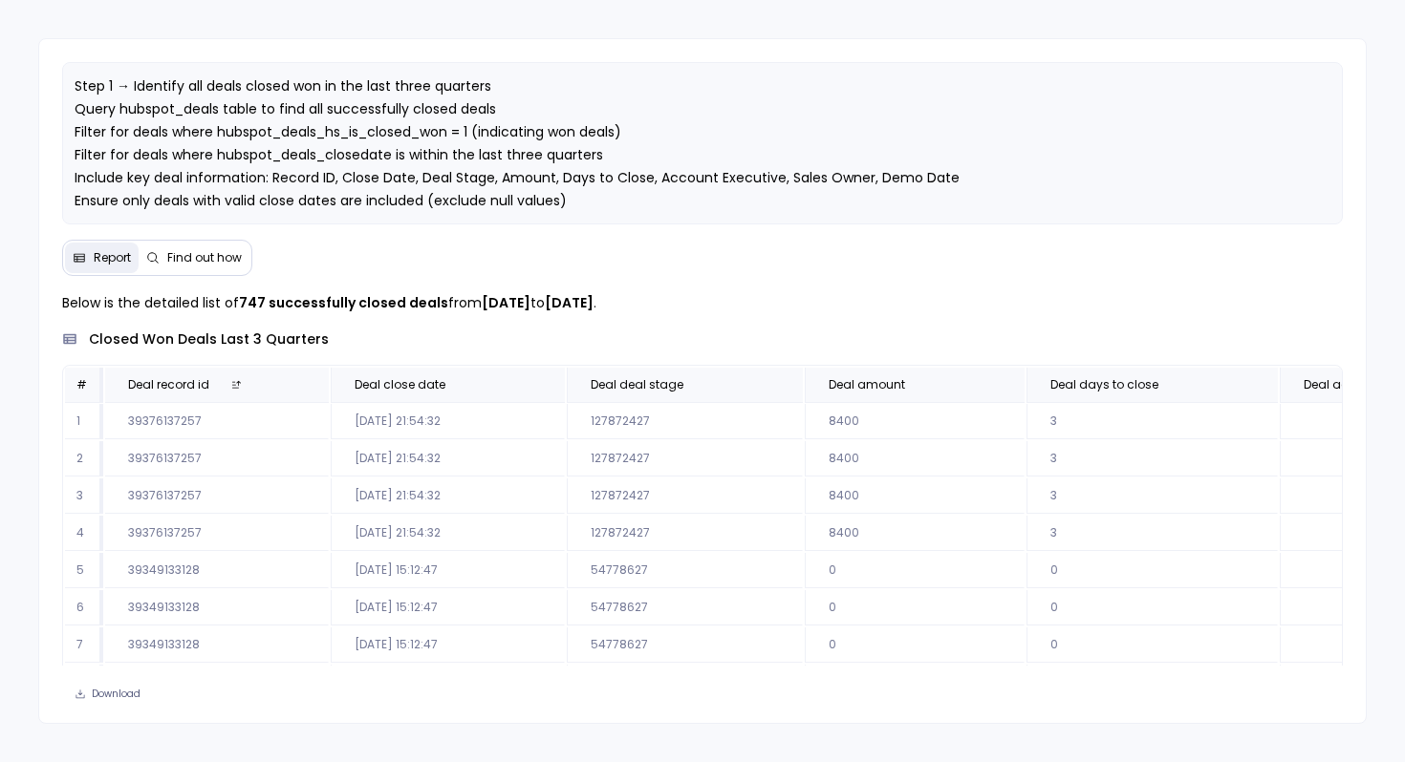
click at [174, 421] on td "39376137257" at bounding box center [217, 421] width 224 height 35
copy td "39376137257"
click at [178, 422] on td "39376137257" at bounding box center [217, 421] width 224 height 35
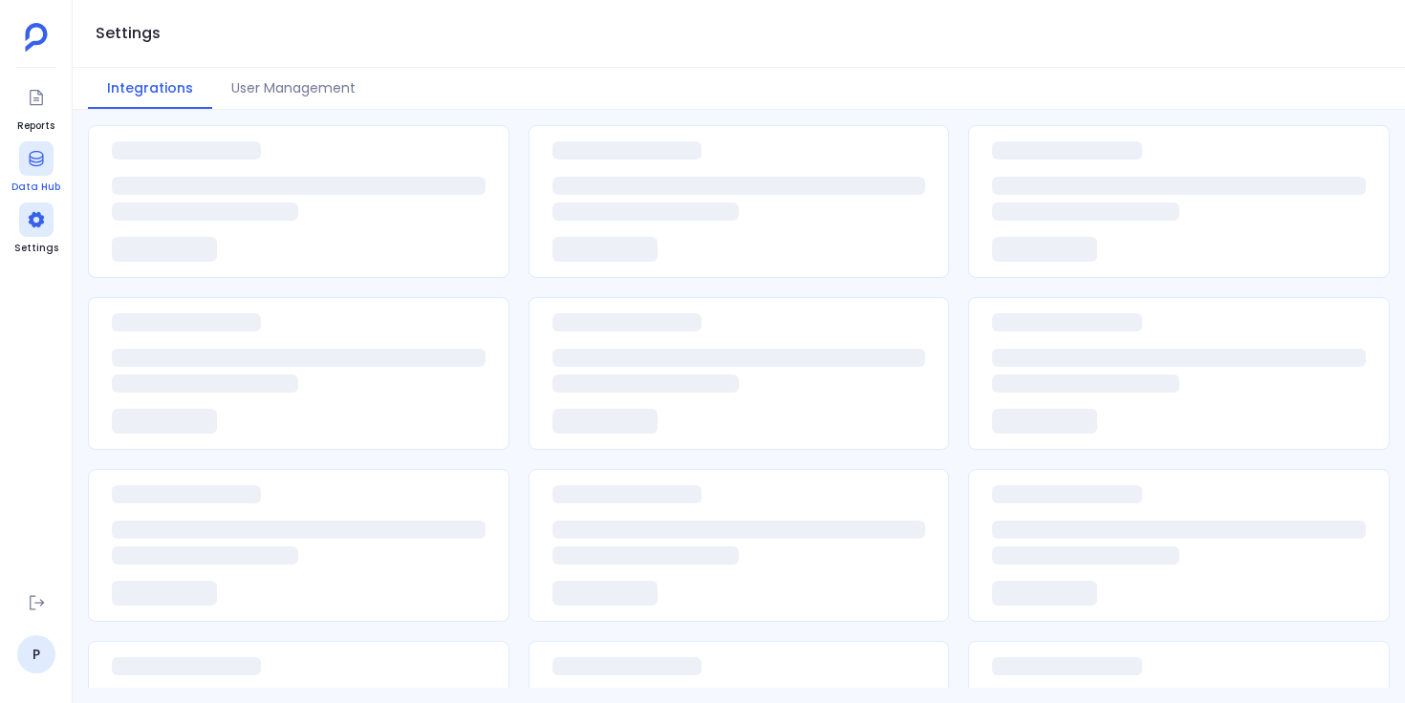
click at [33, 171] on div at bounding box center [36, 158] width 34 height 34
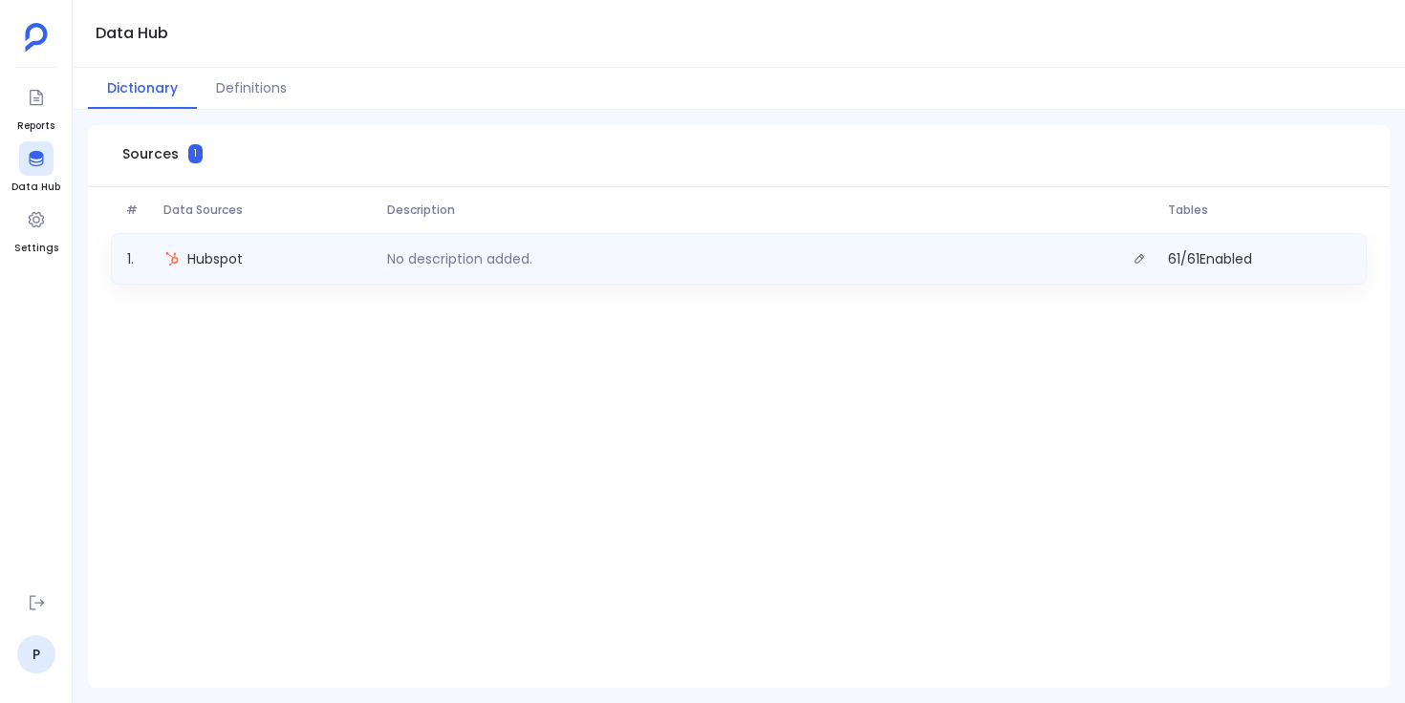
click at [228, 251] on span "Hubspot" at bounding box center [214, 258] width 55 height 19
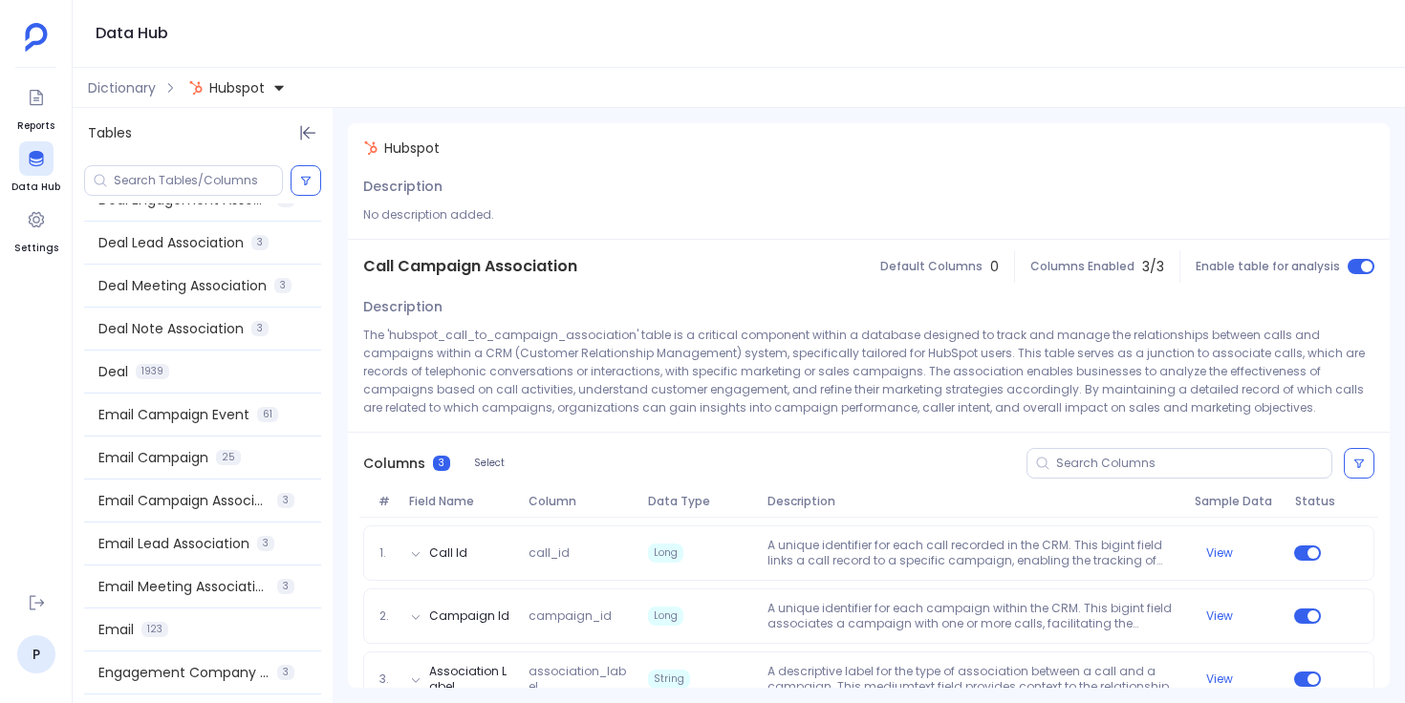
scroll to position [1083, 0]
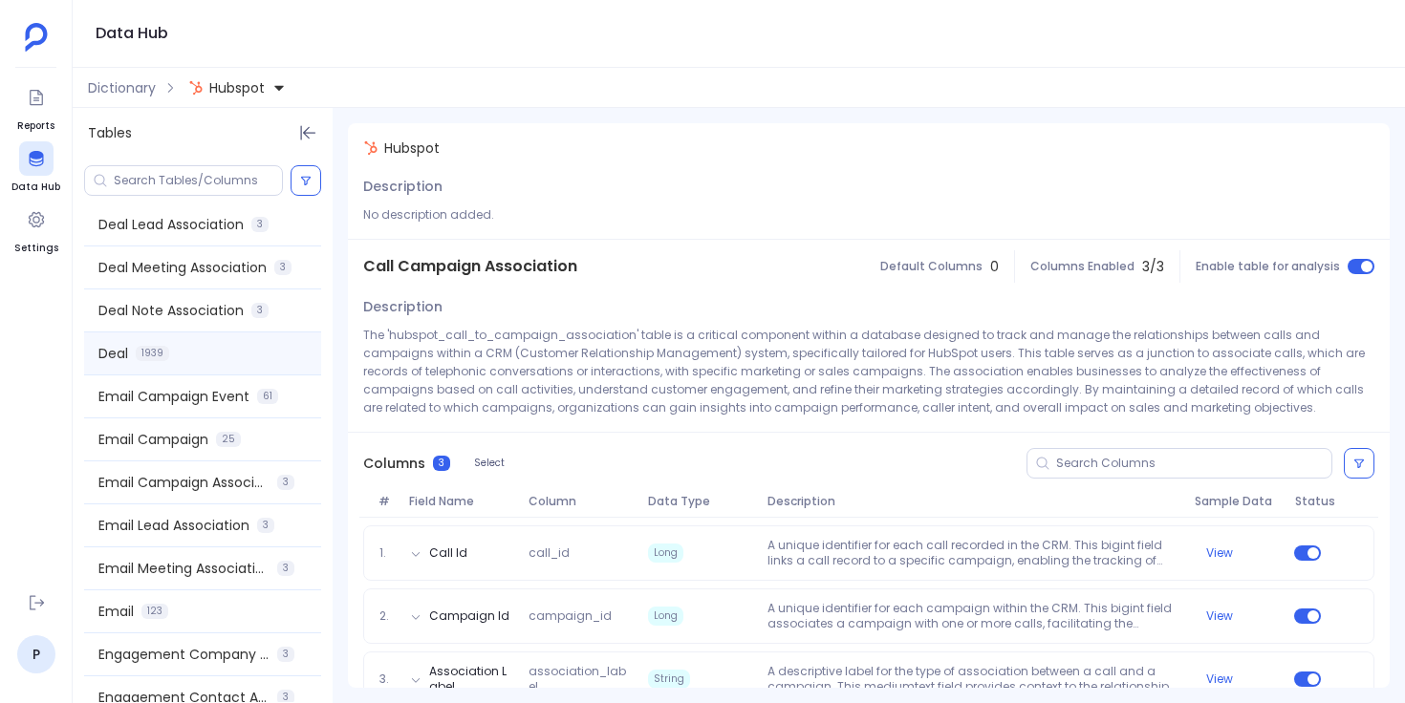
click at [215, 338] on div "Deal 1939" at bounding box center [202, 354] width 237 height 42
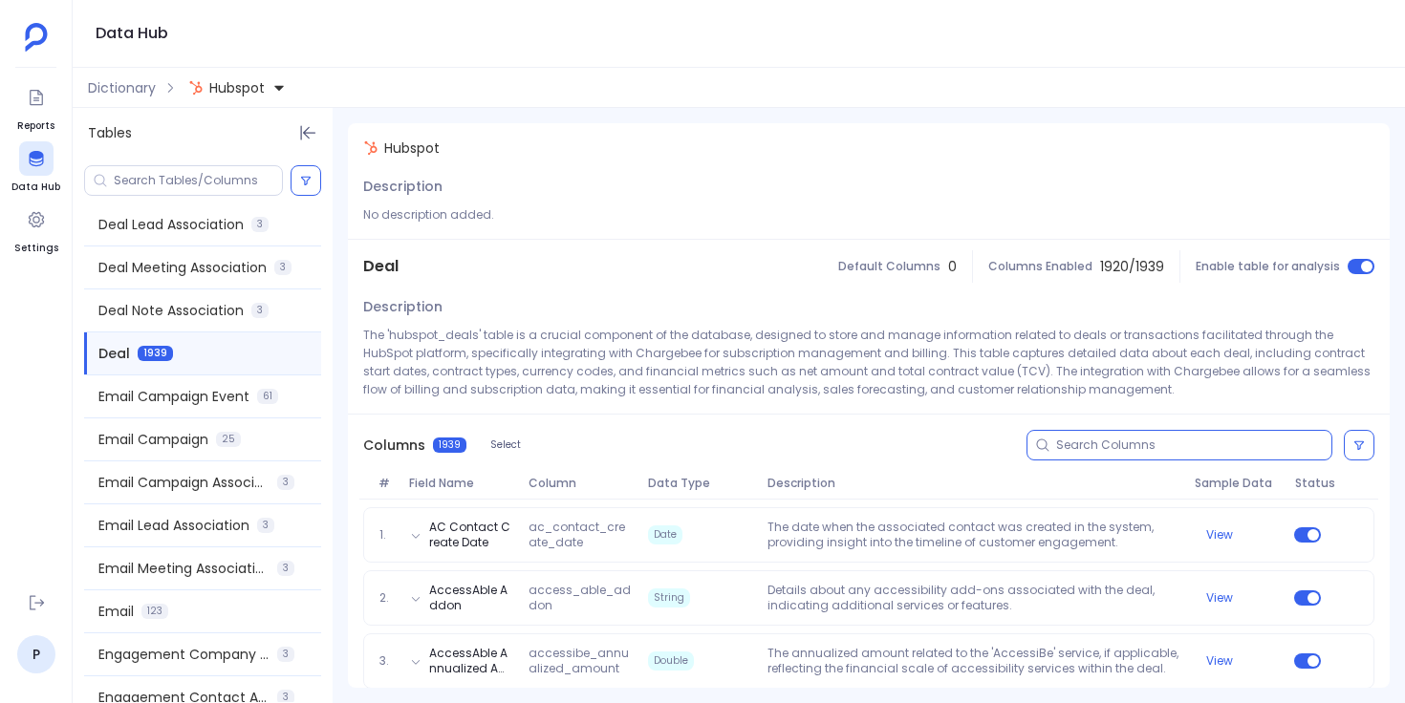
click at [1117, 440] on input at bounding box center [1193, 445] width 275 height 15
click at [1358, 451] on button at bounding box center [1358, 445] width 31 height 31
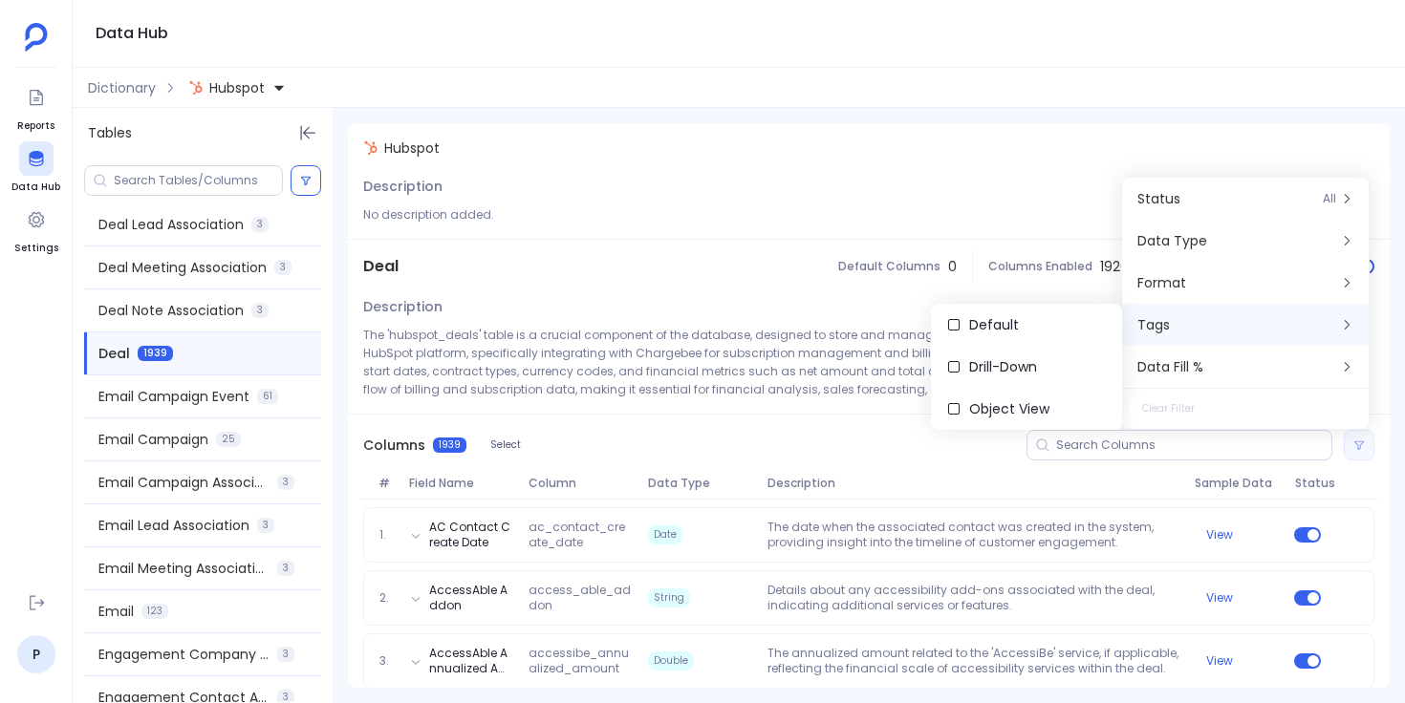
click at [850, 435] on div "Columns 1939 Select" at bounding box center [868, 445] width 1041 height 61
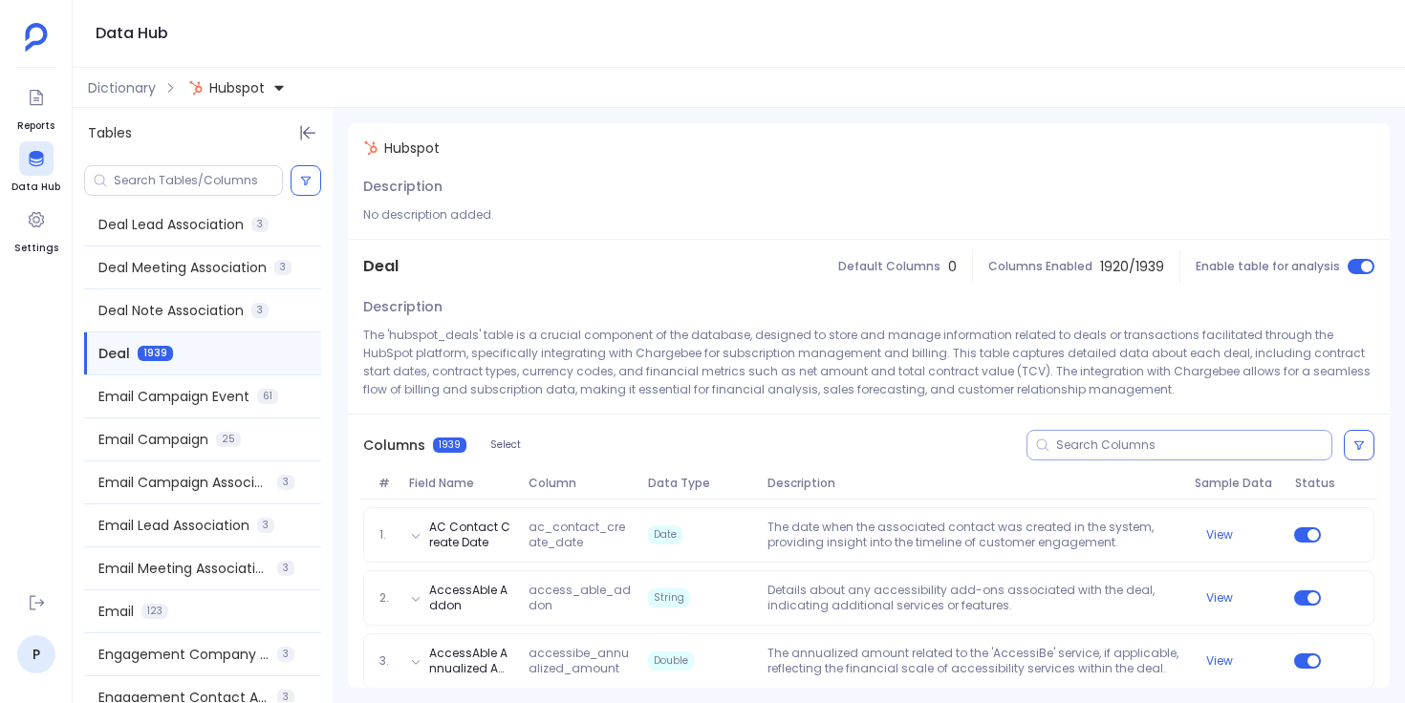
click at [1090, 439] on input at bounding box center [1193, 445] width 275 height 15
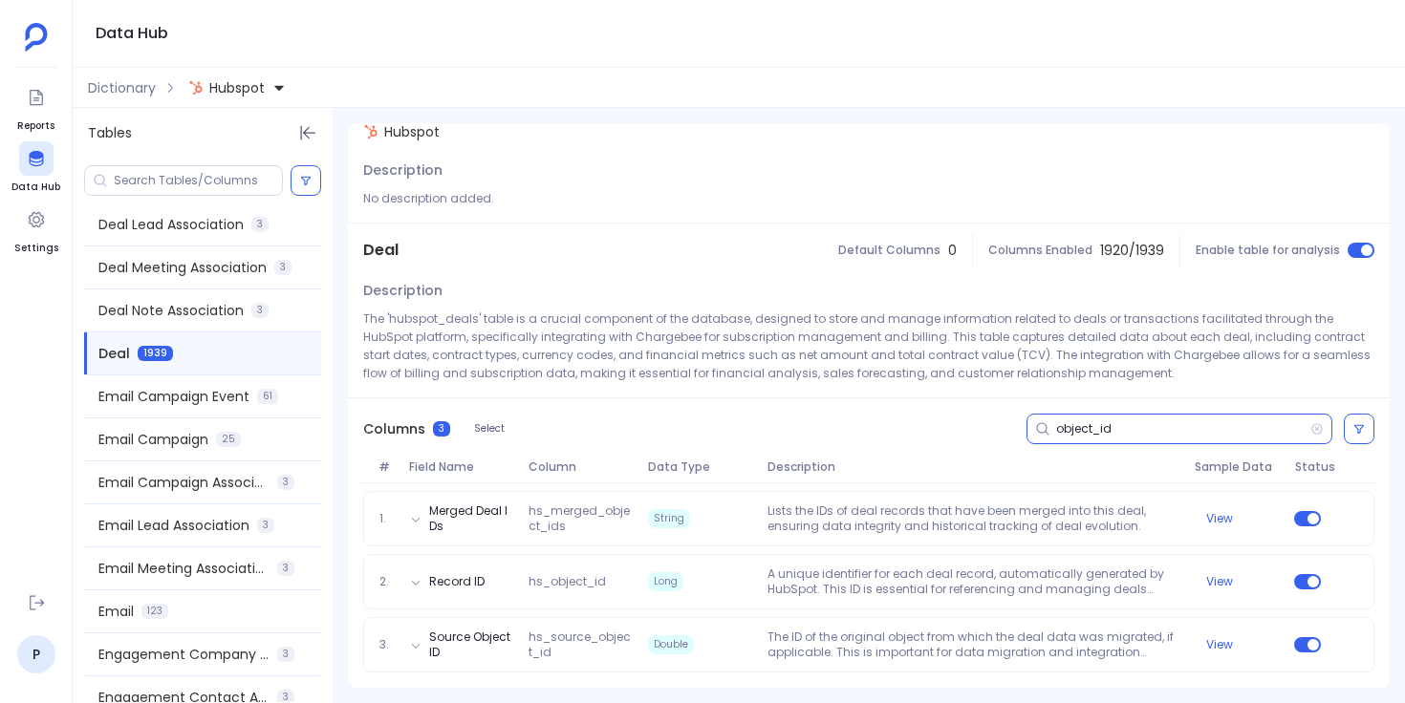
type input "object_id"
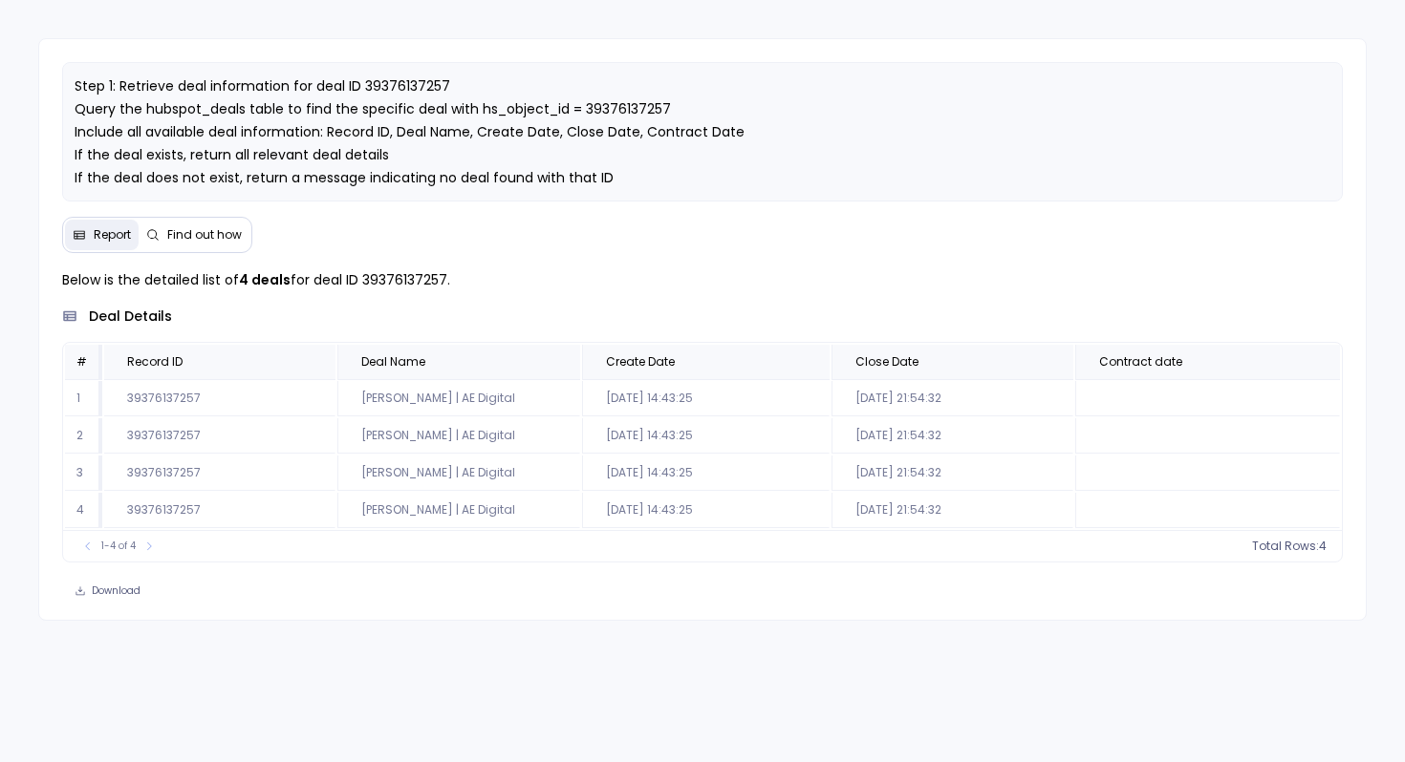
click at [180, 243] on span "Find out how" at bounding box center [204, 234] width 75 height 15
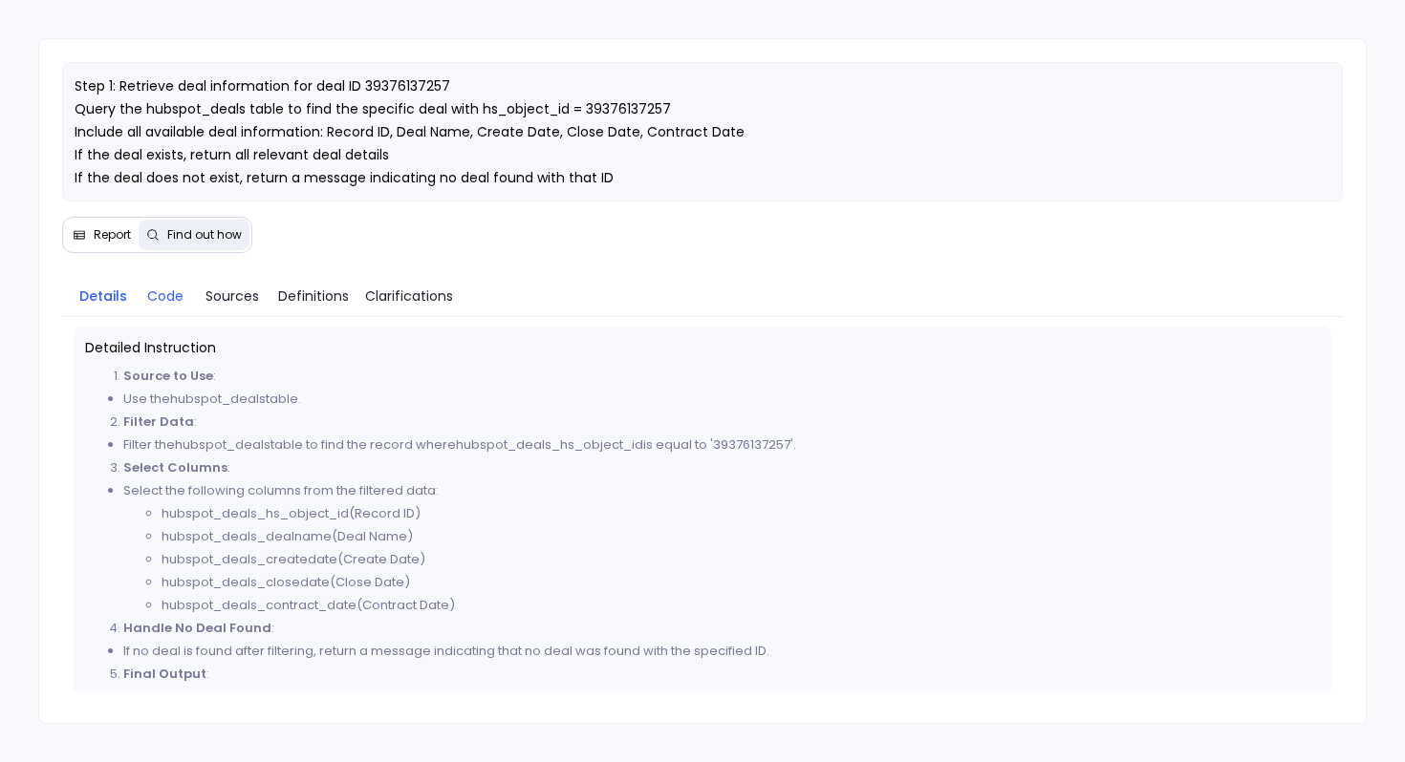
click at [163, 307] on span "Code" at bounding box center [165, 296] width 36 height 21
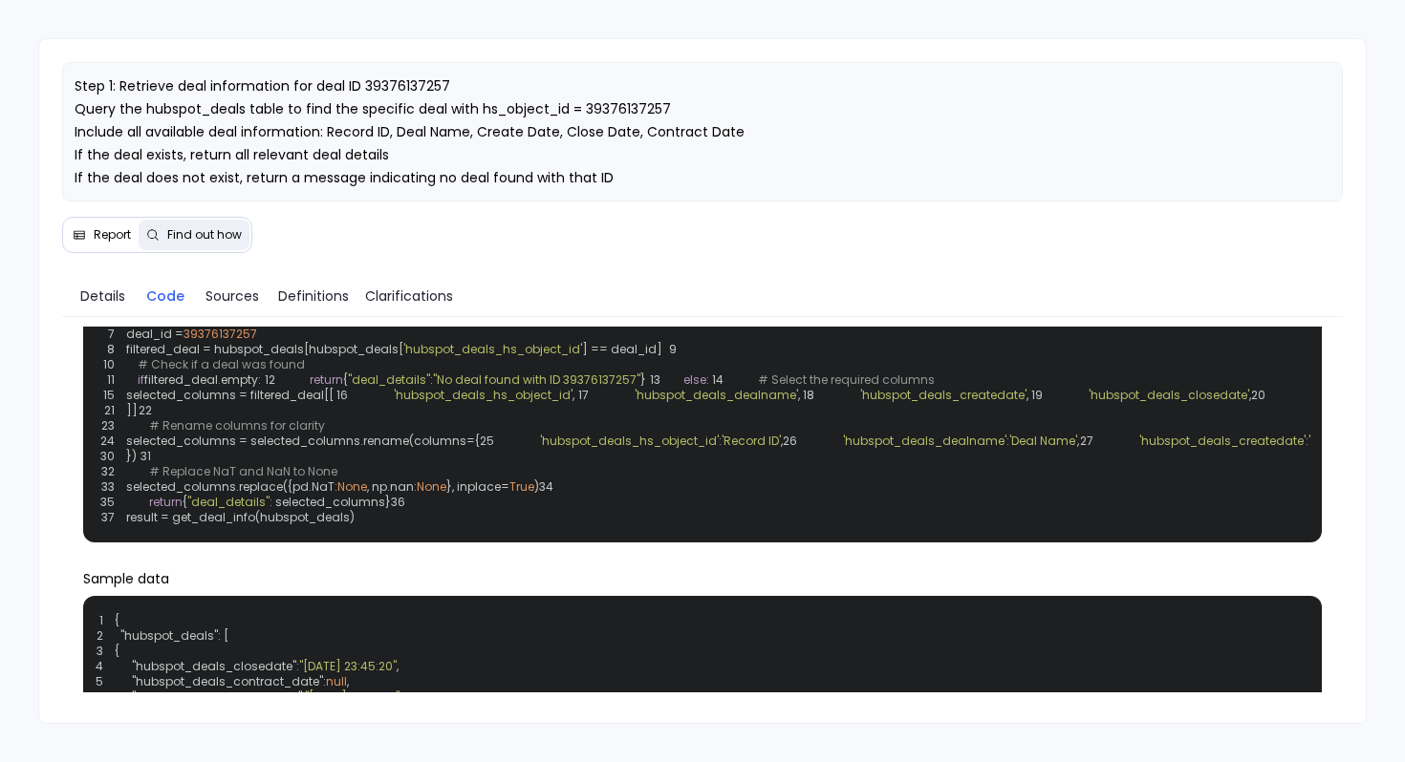
scroll to position [129, 0]
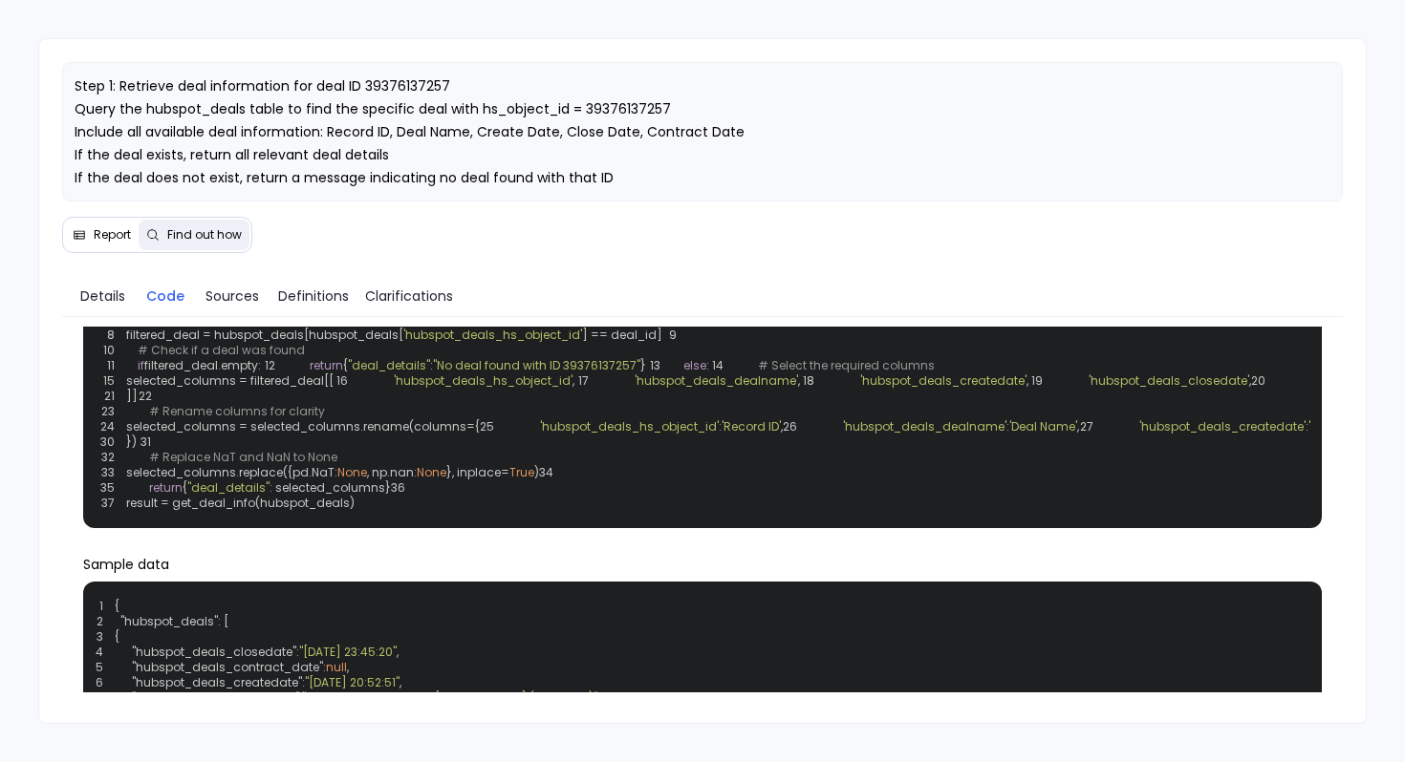
click at [100, 243] on span "Report" at bounding box center [112, 234] width 37 height 15
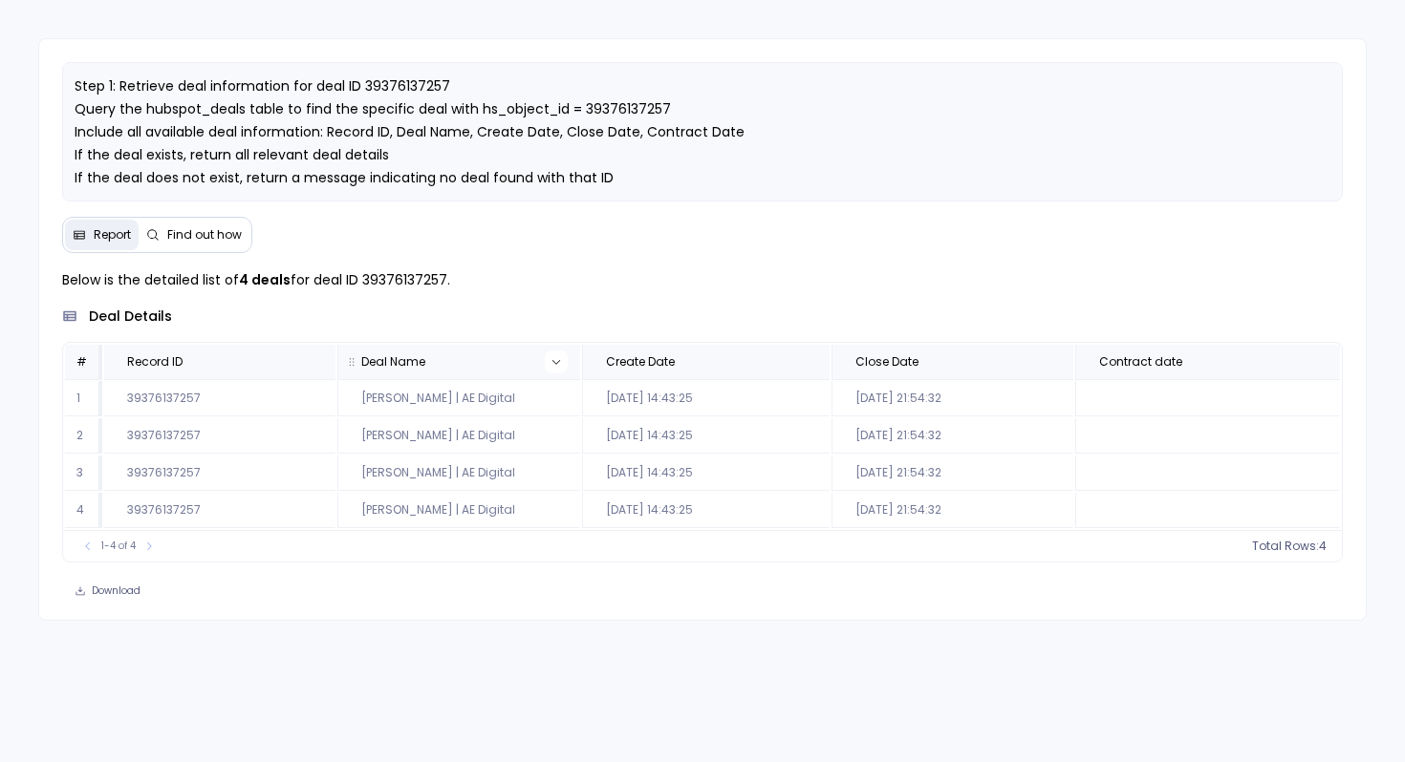
click at [562, 368] on icon at bounding box center [555, 361] width 11 height 11
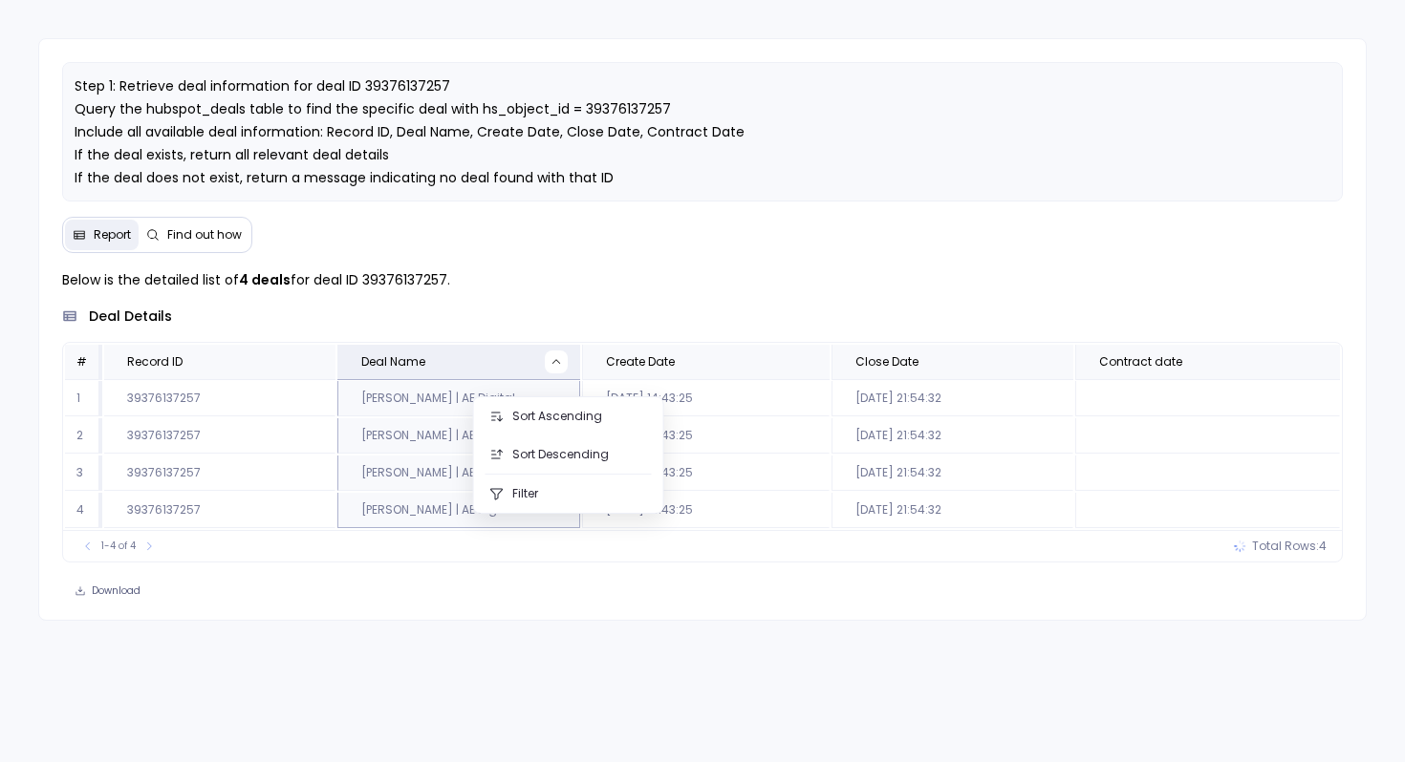
click at [584, 321] on div "Below is the detailed list of 4 deals for deal ID 39376137257. deal details # R…" at bounding box center [702, 415] width 1280 height 294
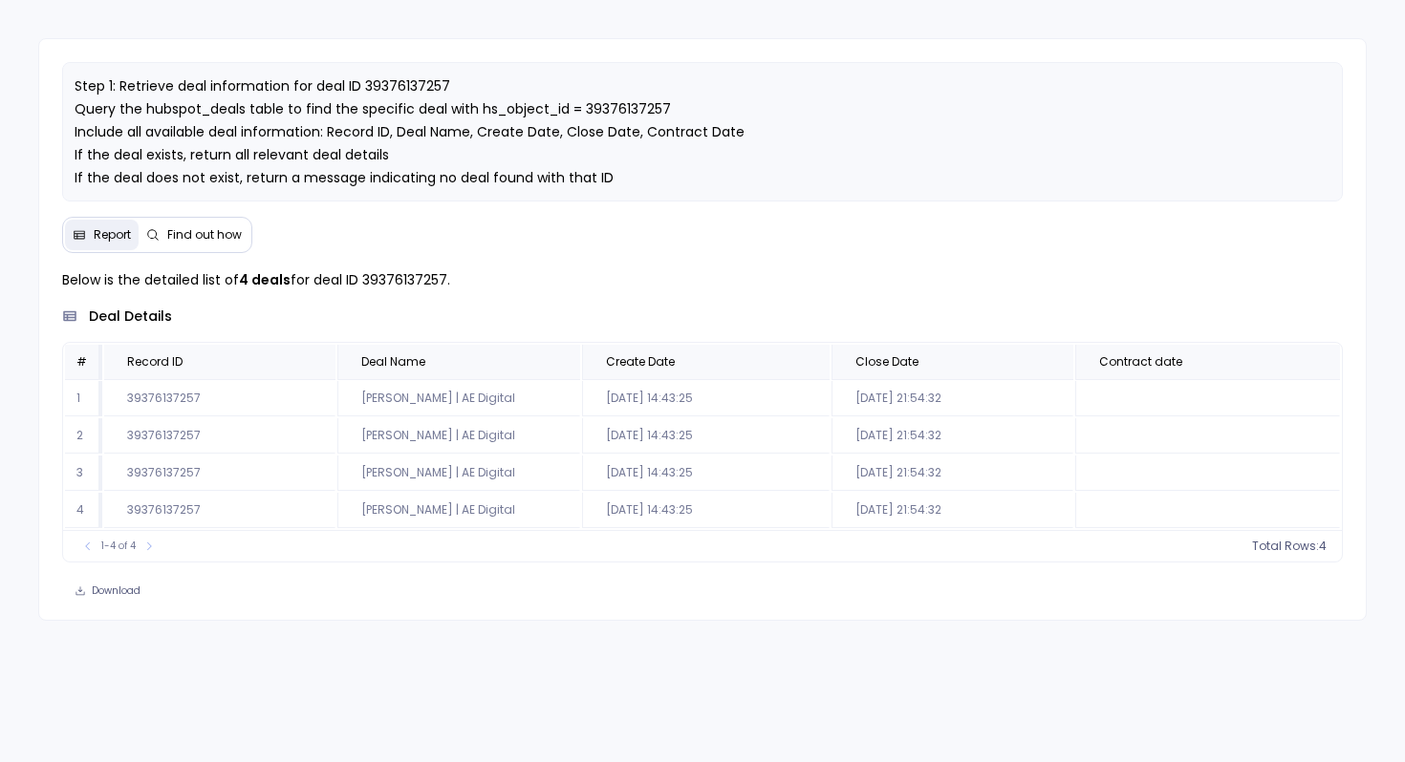
click at [211, 243] on span "Find out how" at bounding box center [204, 234] width 75 height 15
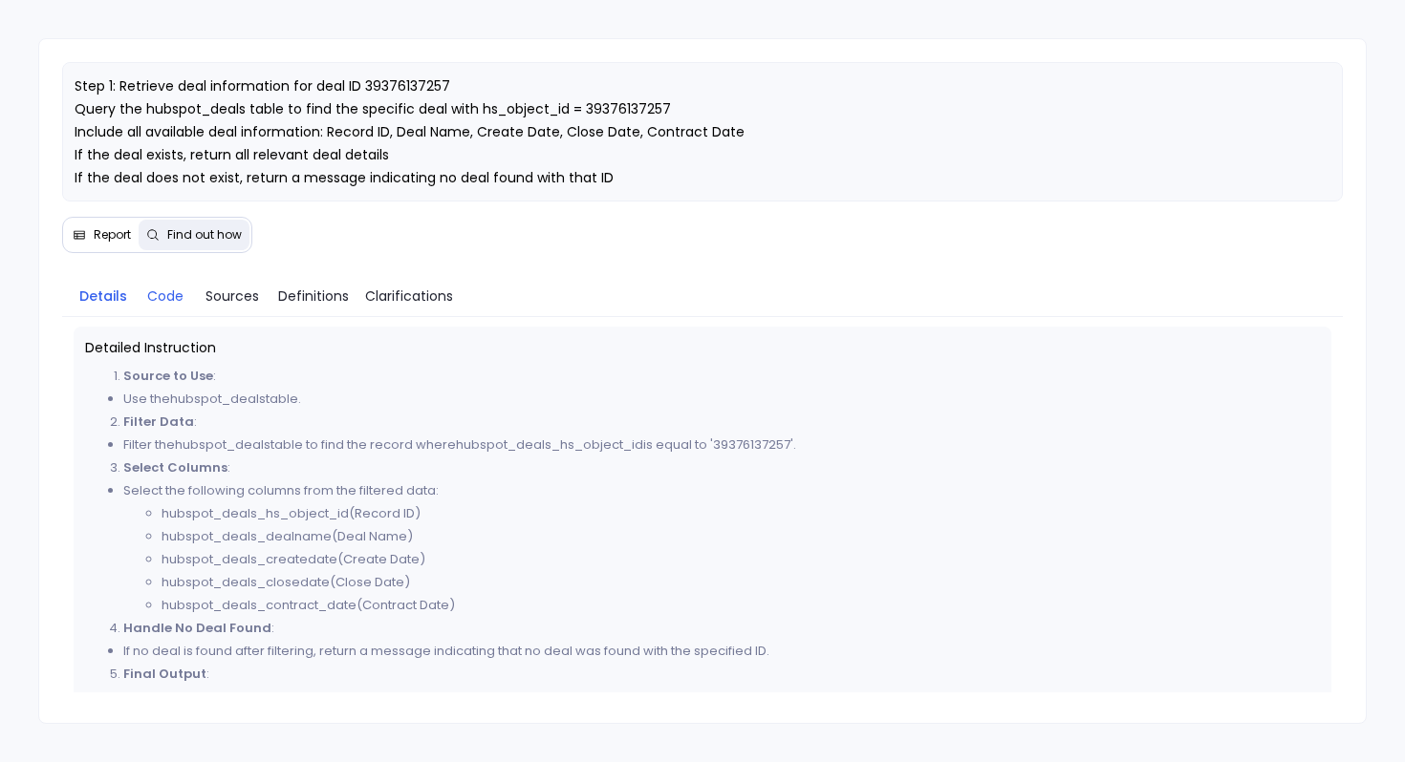
click at [171, 307] on span "Code" at bounding box center [165, 296] width 36 height 21
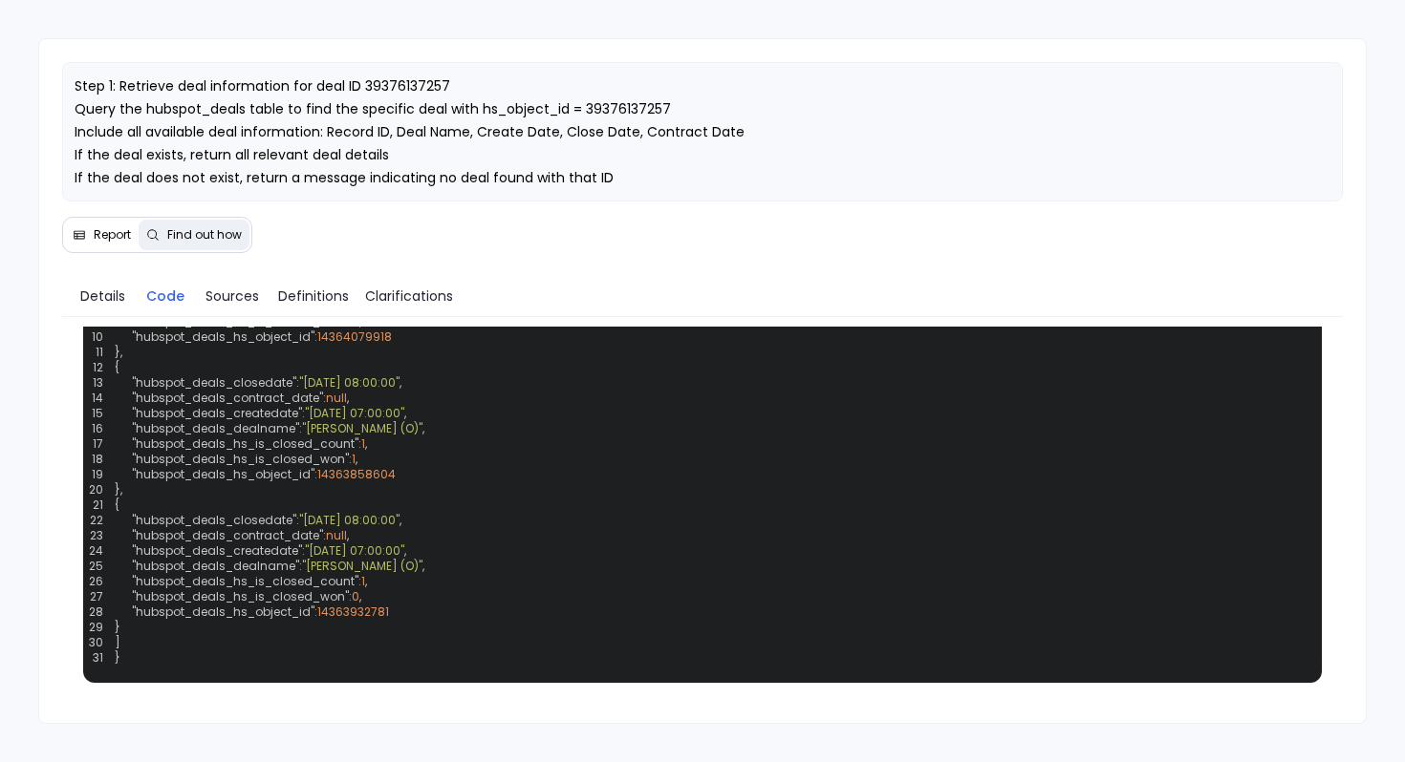
scroll to position [664, 0]
